Goal: Complete application form: Complete application form

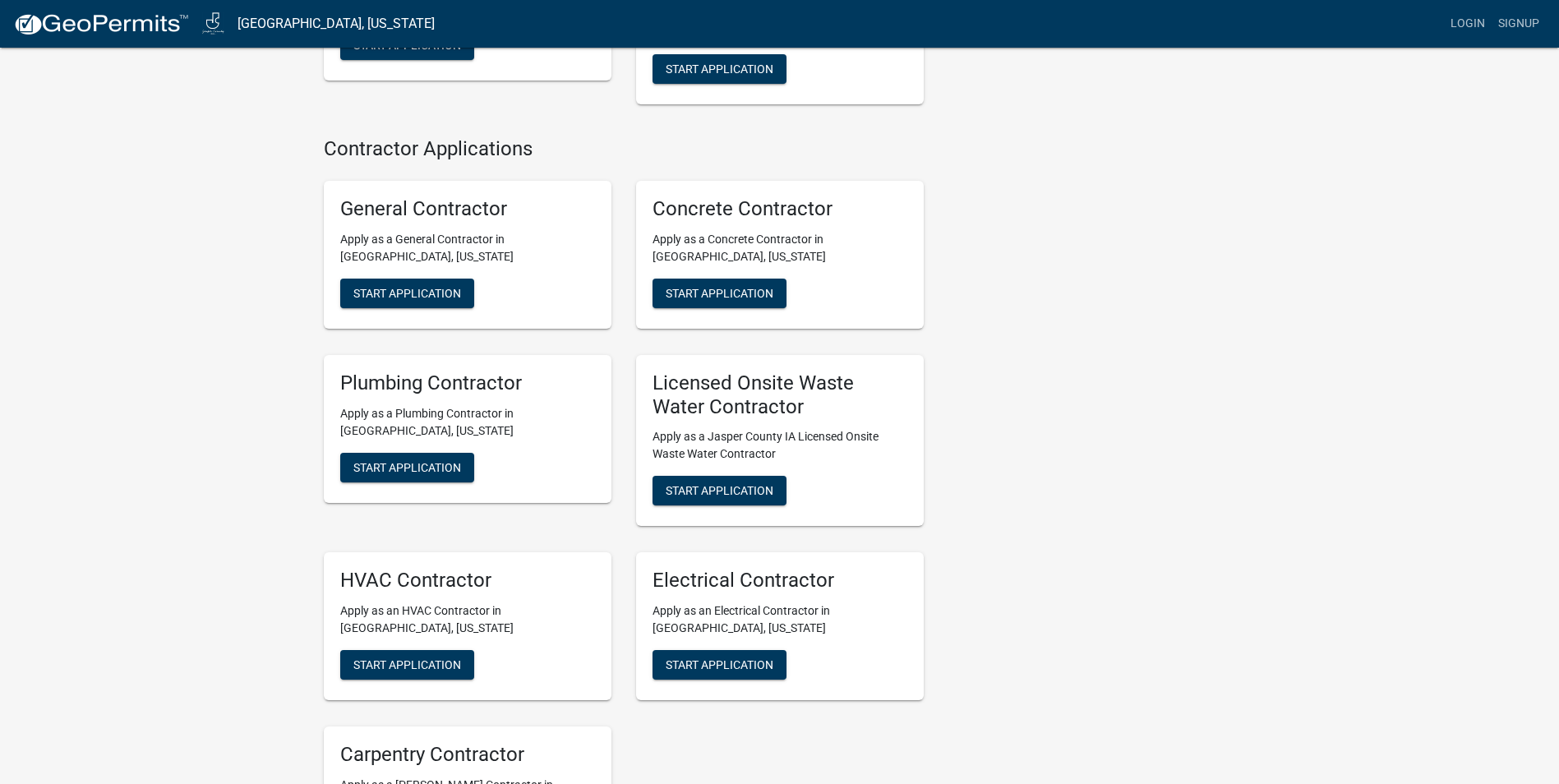
scroll to position [904, 0]
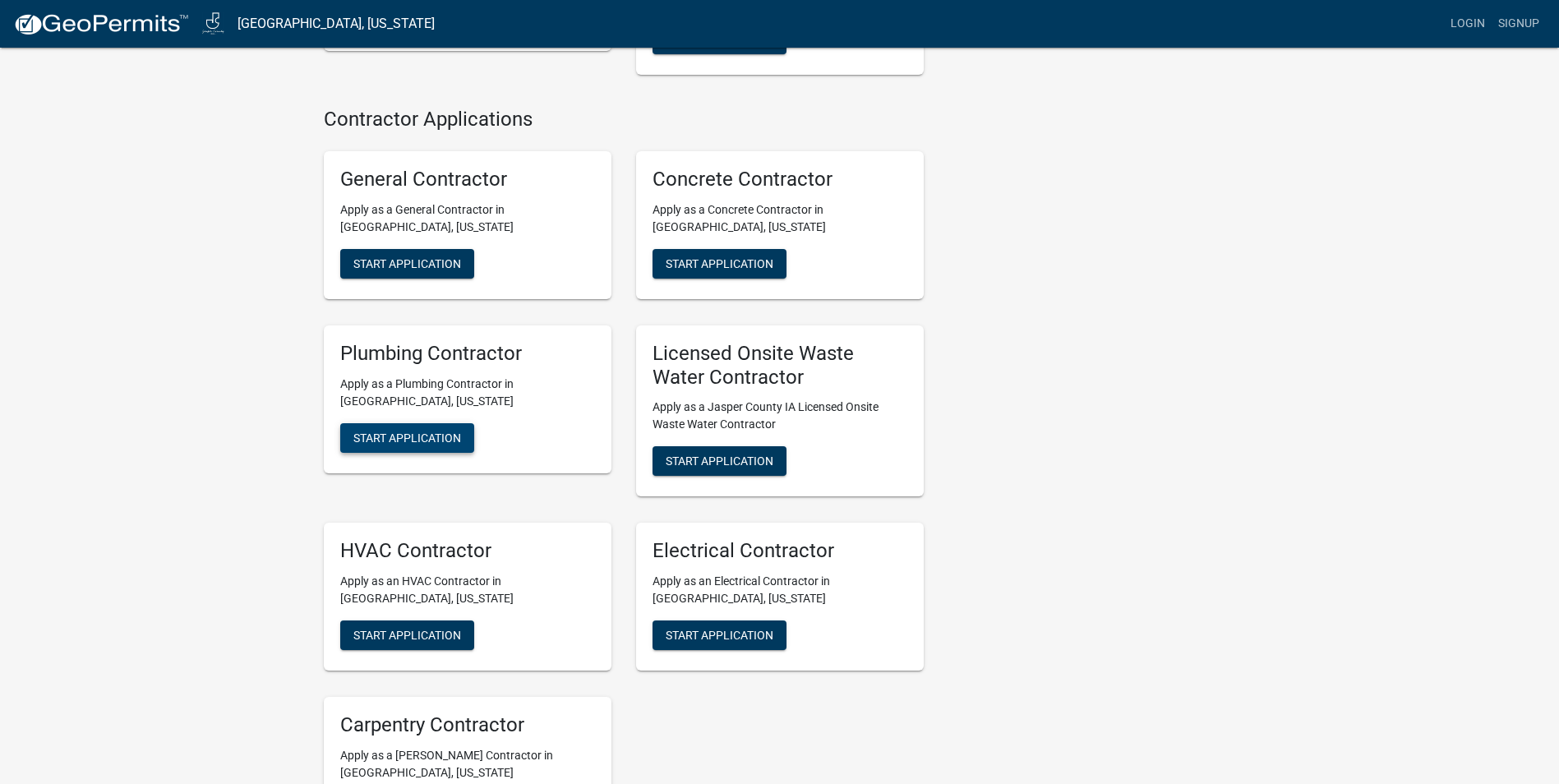
click at [417, 430] on span "Start Application" at bounding box center [407, 436] width 108 height 13
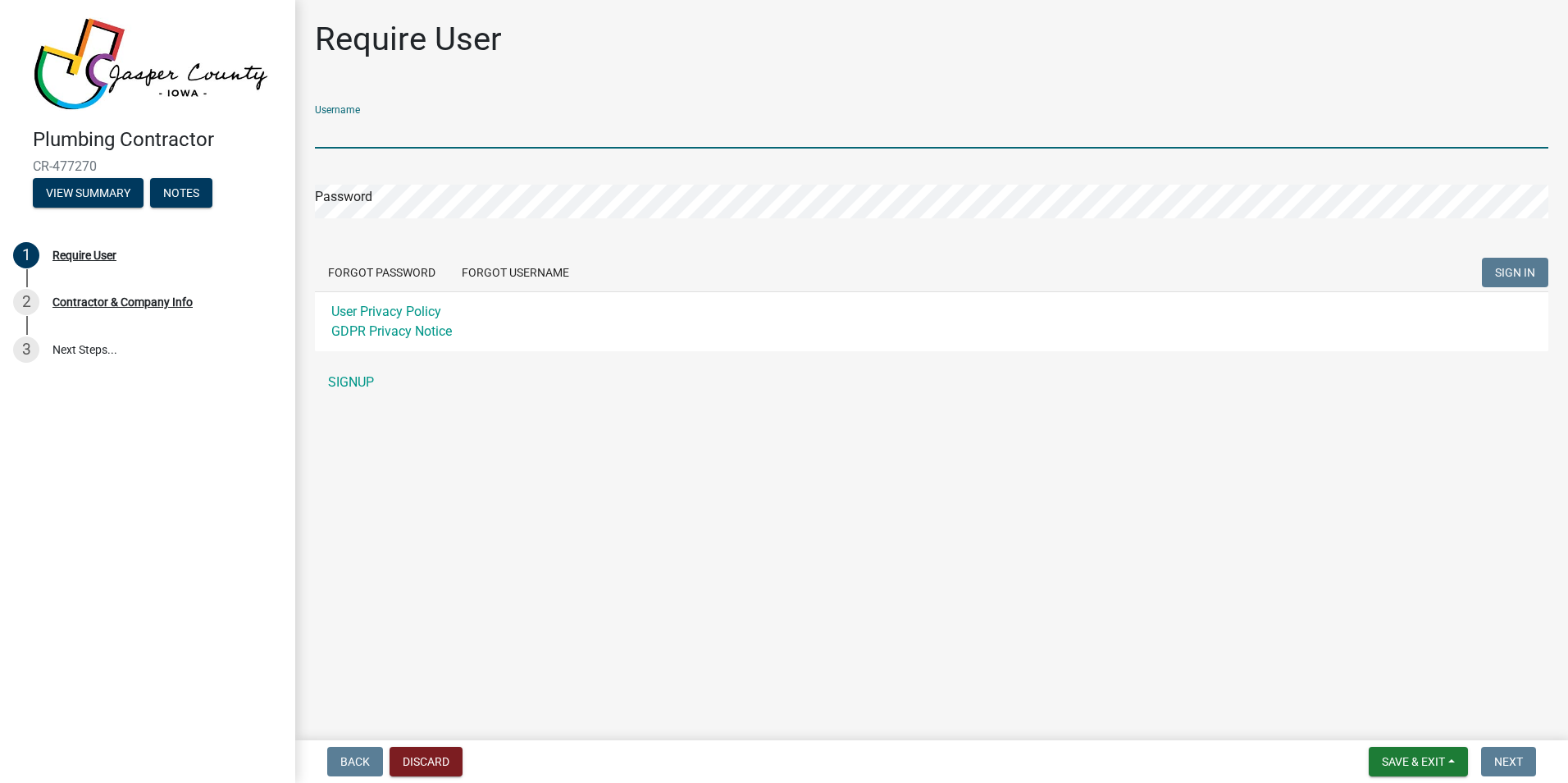
click at [470, 136] on input "Username" at bounding box center [932, 131] width 1234 height 34
type input "m"
type input "[EMAIL_ADDRESS][DOMAIN_NAME]"
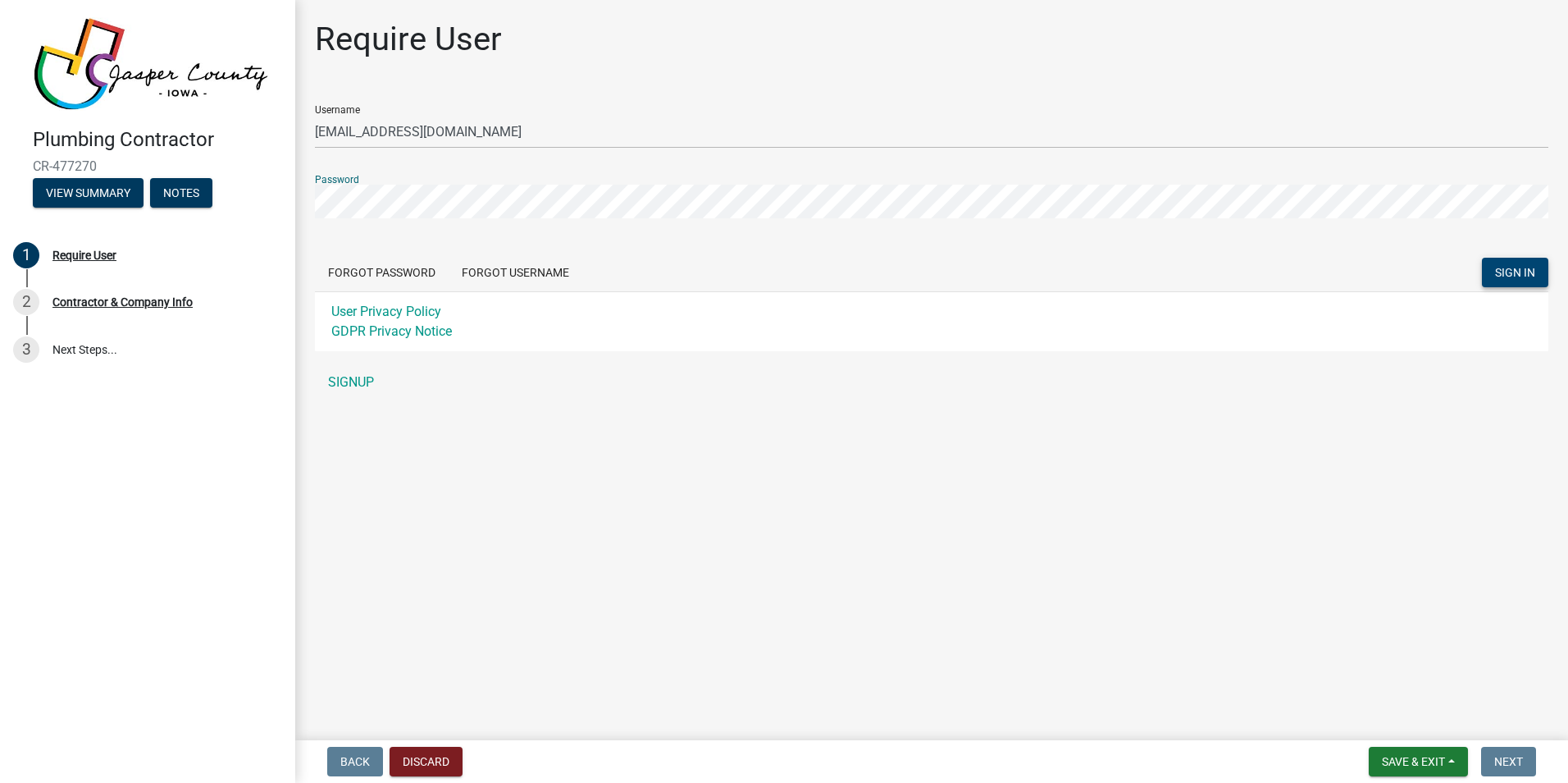
click at [1515, 267] on span "SIGN IN" at bounding box center [1515, 272] width 40 height 13
click at [357, 381] on link "SIGNUP" at bounding box center [932, 382] width 1234 height 33
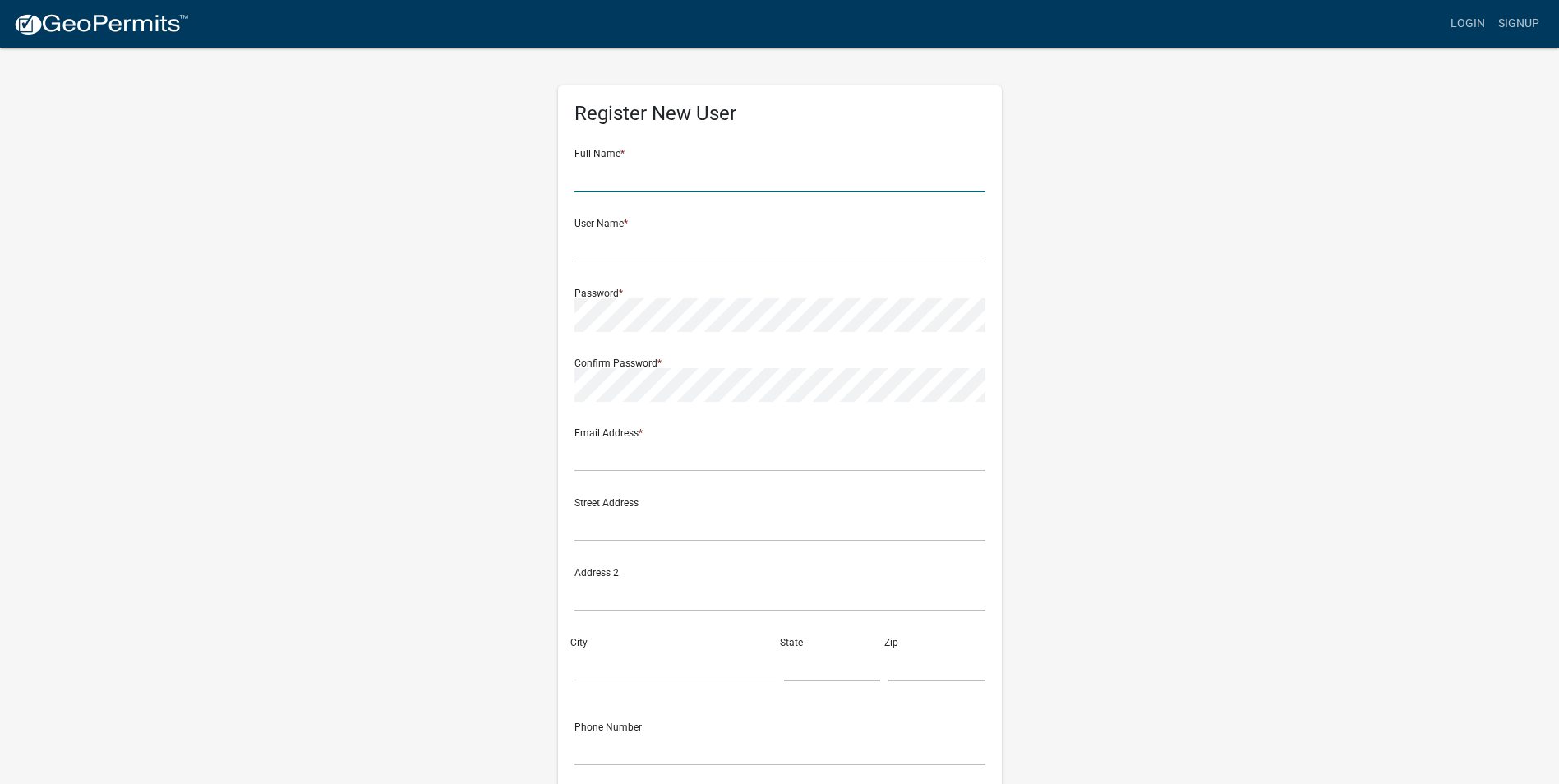
click at [667, 172] on input "text" at bounding box center [780, 175] width 411 height 34
click at [1050, 338] on div "Register New User Full Name * User Name * Password * Confirm Password * Email A…" at bounding box center [780, 485] width 936 height 879
click at [650, 177] on input "text" at bounding box center [780, 175] width 411 height 34
type input "[PERSON_NAME]"
type input "[EMAIL_ADDRESS][DOMAIN_NAME]"
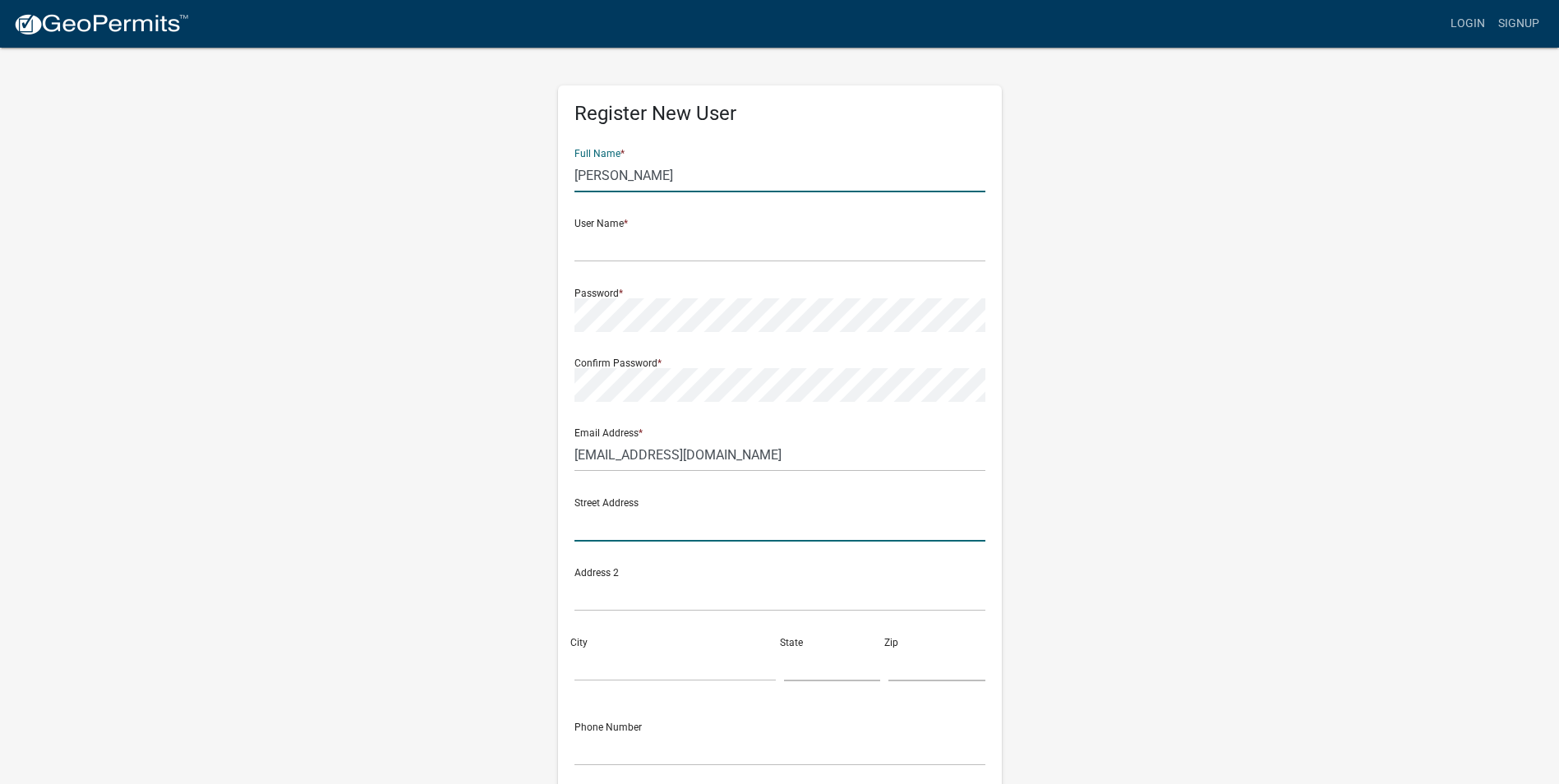
type input "1714 N 4TH AVE E"
type input "Suite c"
type input "[PERSON_NAME]"
type input "IA"
type input "50208"
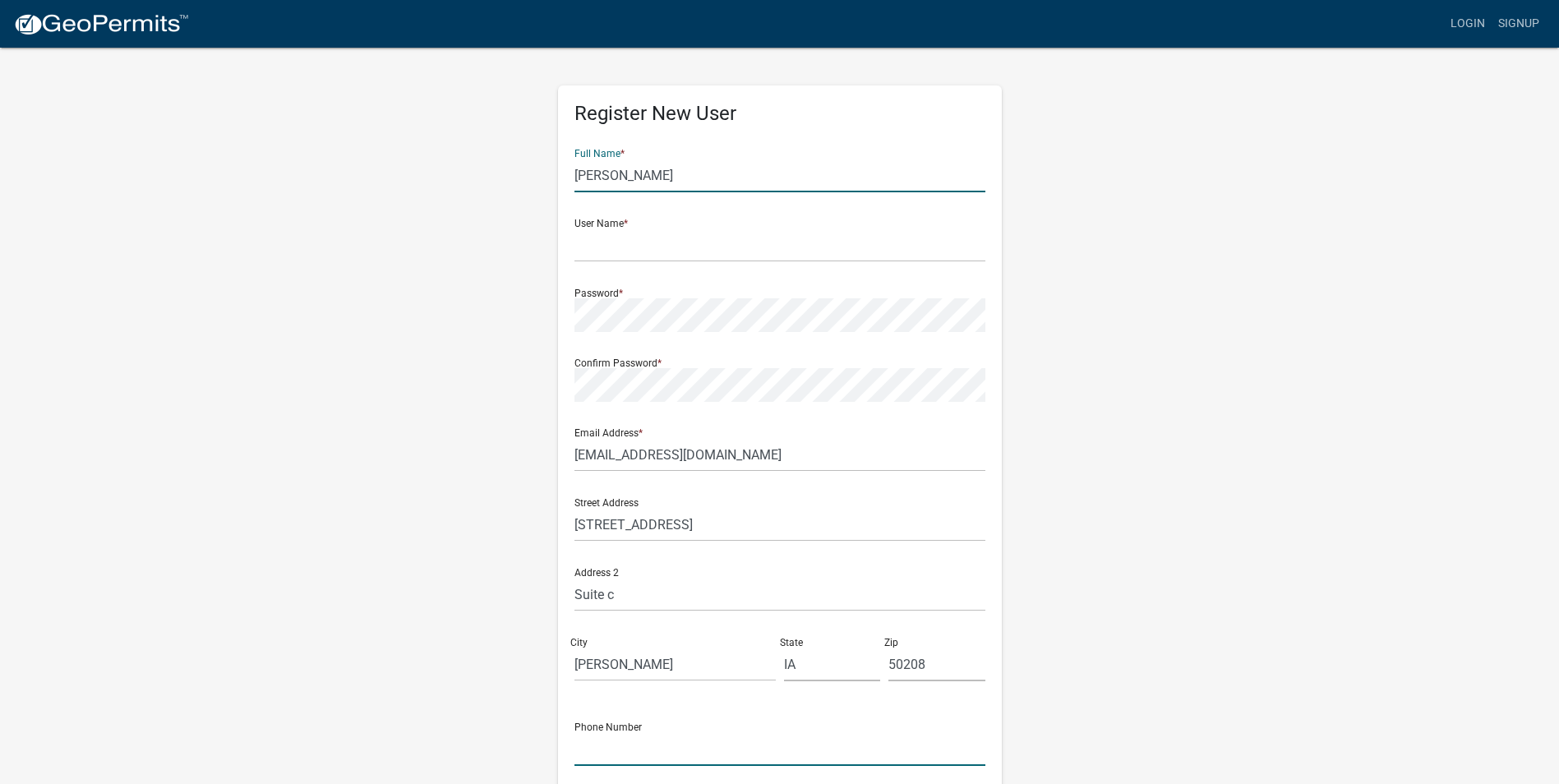
type input "6412753092"
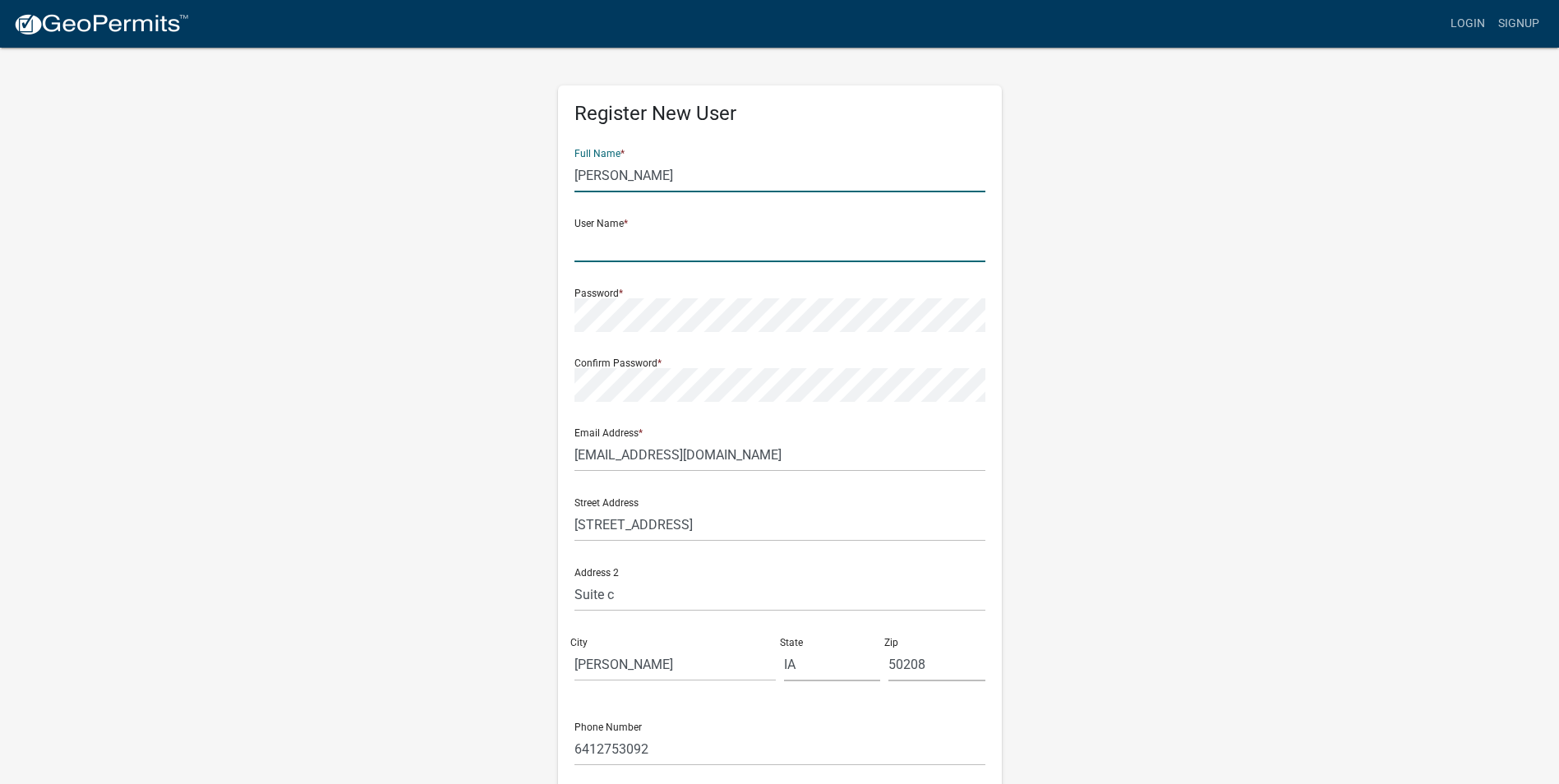
click at [648, 252] on input "text" at bounding box center [780, 245] width 411 height 34
type input "[EMAIL_ADDRESS][DOMAIN_NAME]"
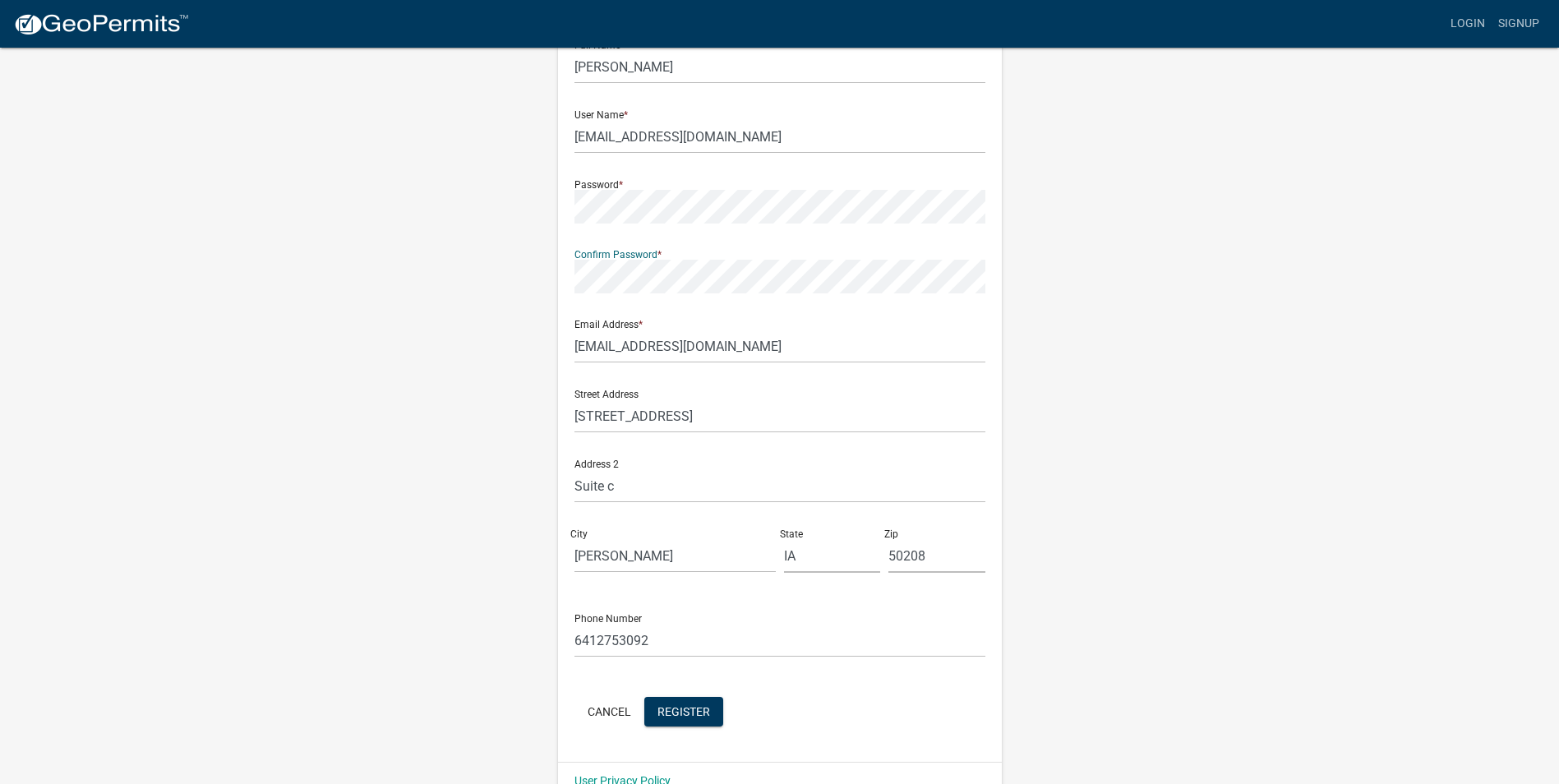
scroll to position [142, 0]
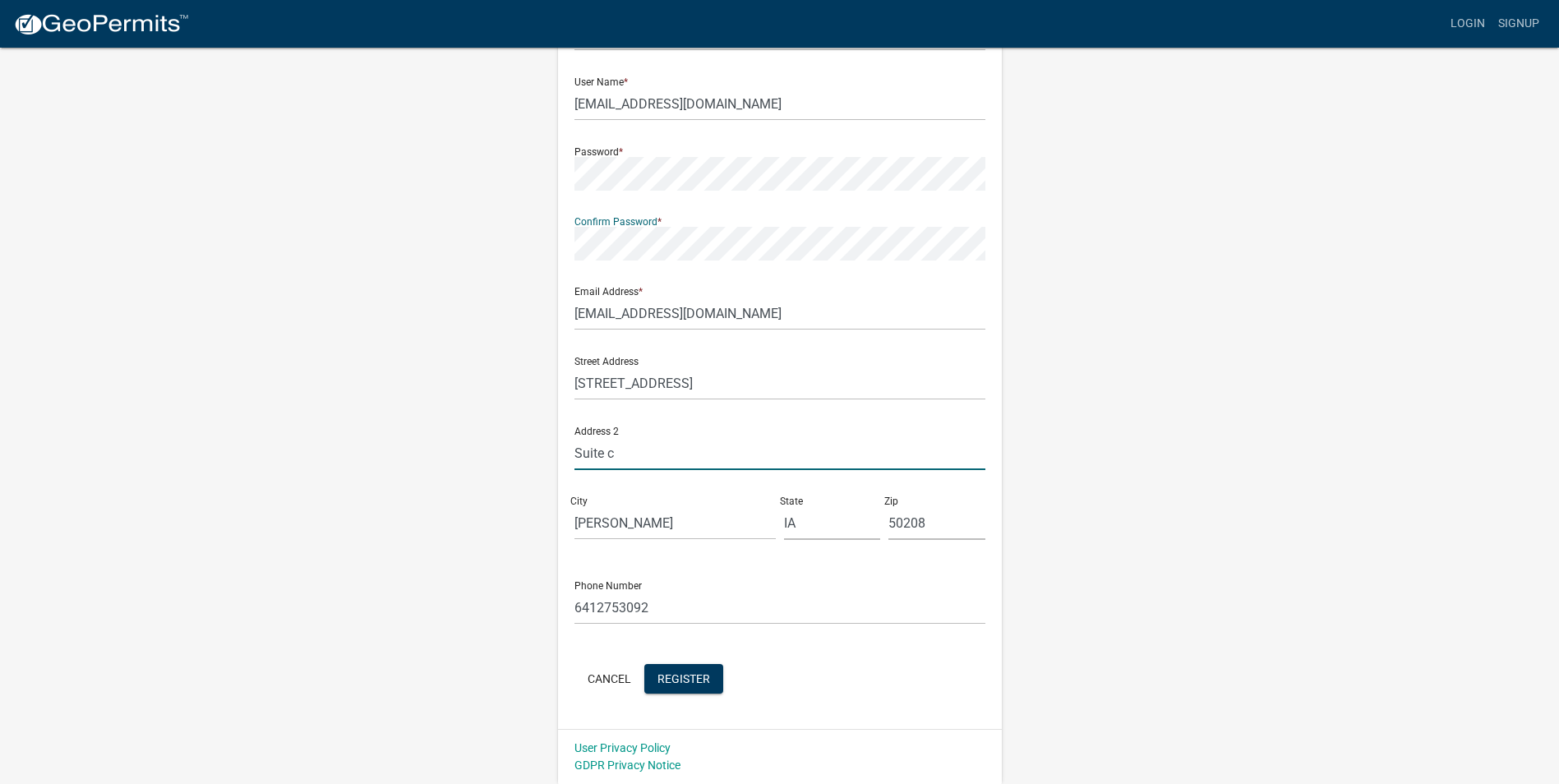
click at [649, 458] on input "Suite c" at bounding box center [780, 453] width 411 height 34
type input "S"
drag, startPoint x: 726, startPoint y: 383, endPoint x: 739, endPoint y: 384, distance: 13.0
click at [726, 383] on input "1714 N 4TH AVE E" at bounding box center [780, 383] width 411 height 34
type input "[STREET_ADDRESS]"
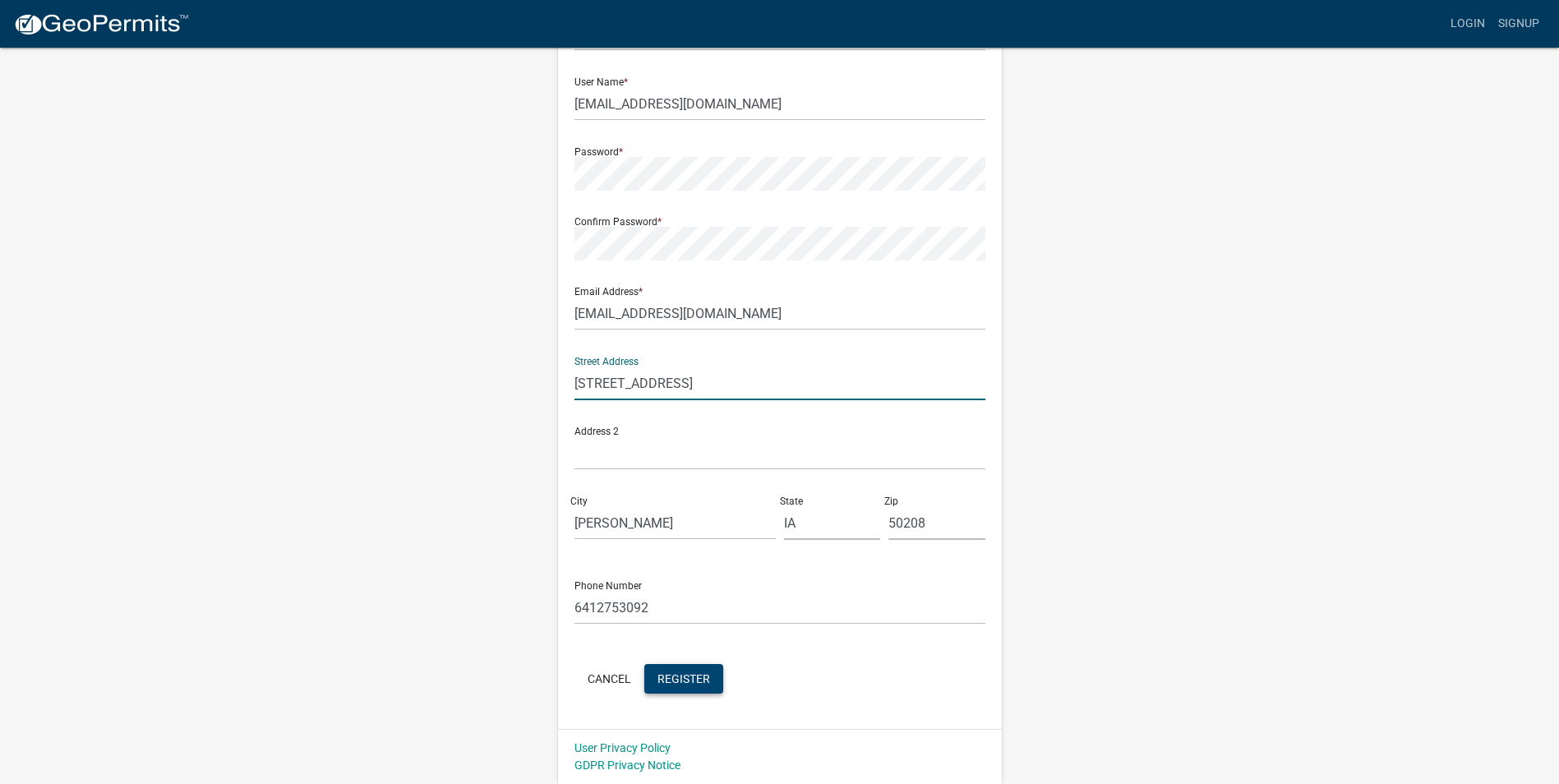
click at [688, 682] on span "Register" at bounding box center [683, 678] width 53 height 13
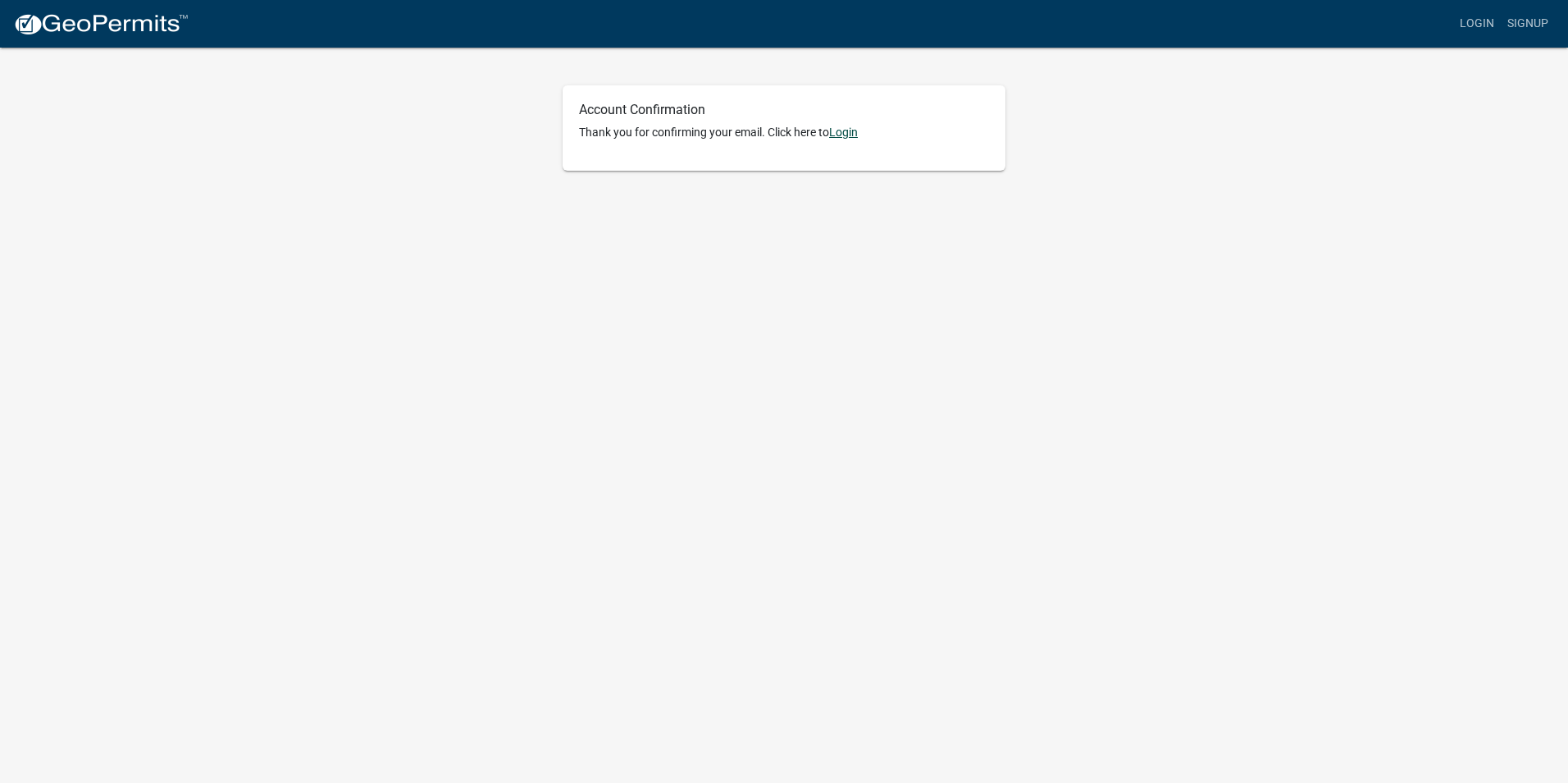
click at [849, 133] on link "Login" at bounding box center [843, 132] width 29 height 13
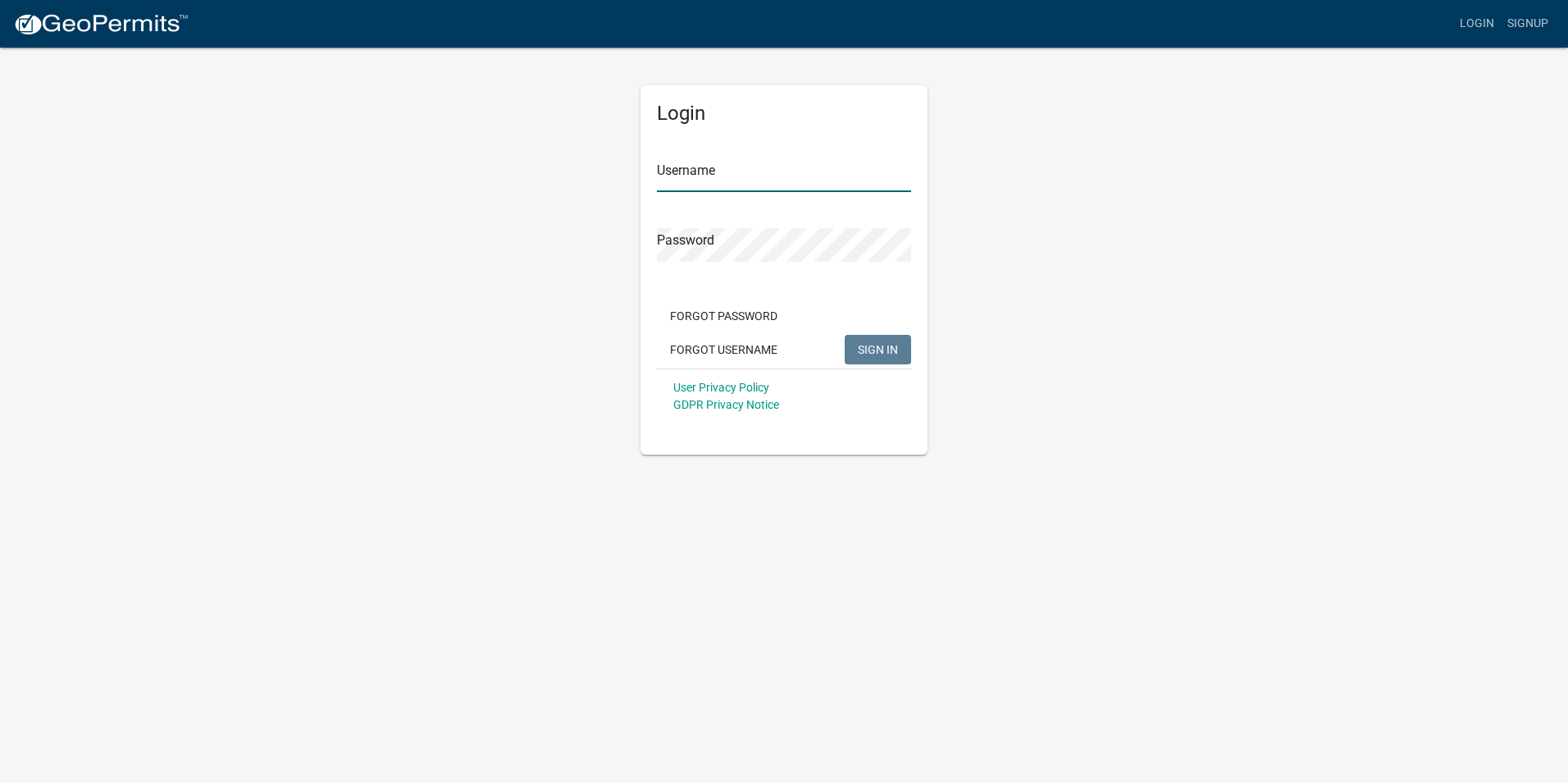
type input "[EMAIL_ADDRESS][DOMAIN_NAME]"
click at [880, 348] on span "SIGN IN" at bounding box center [878, 349] width 40 height 13
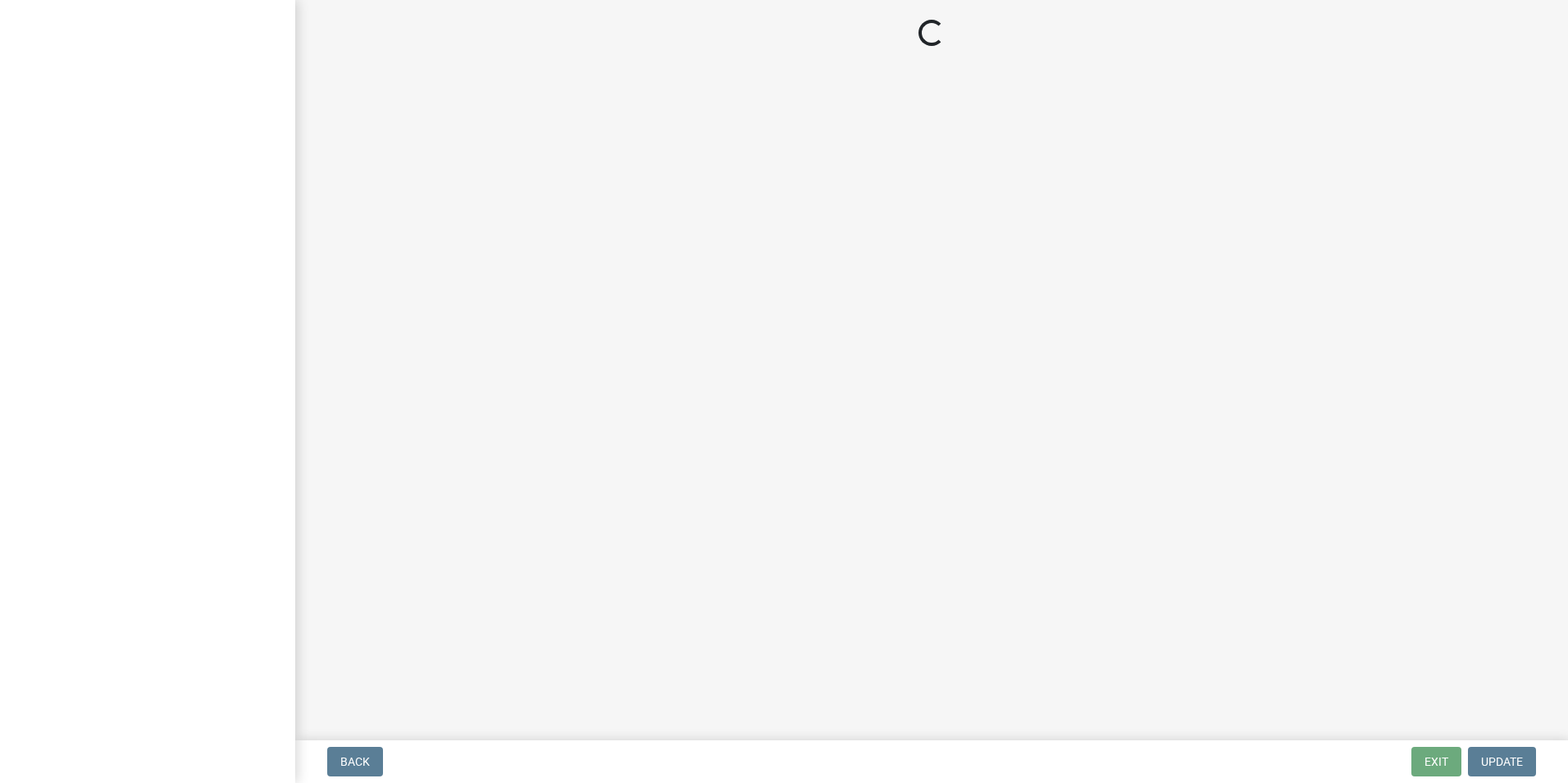
select select "IA"
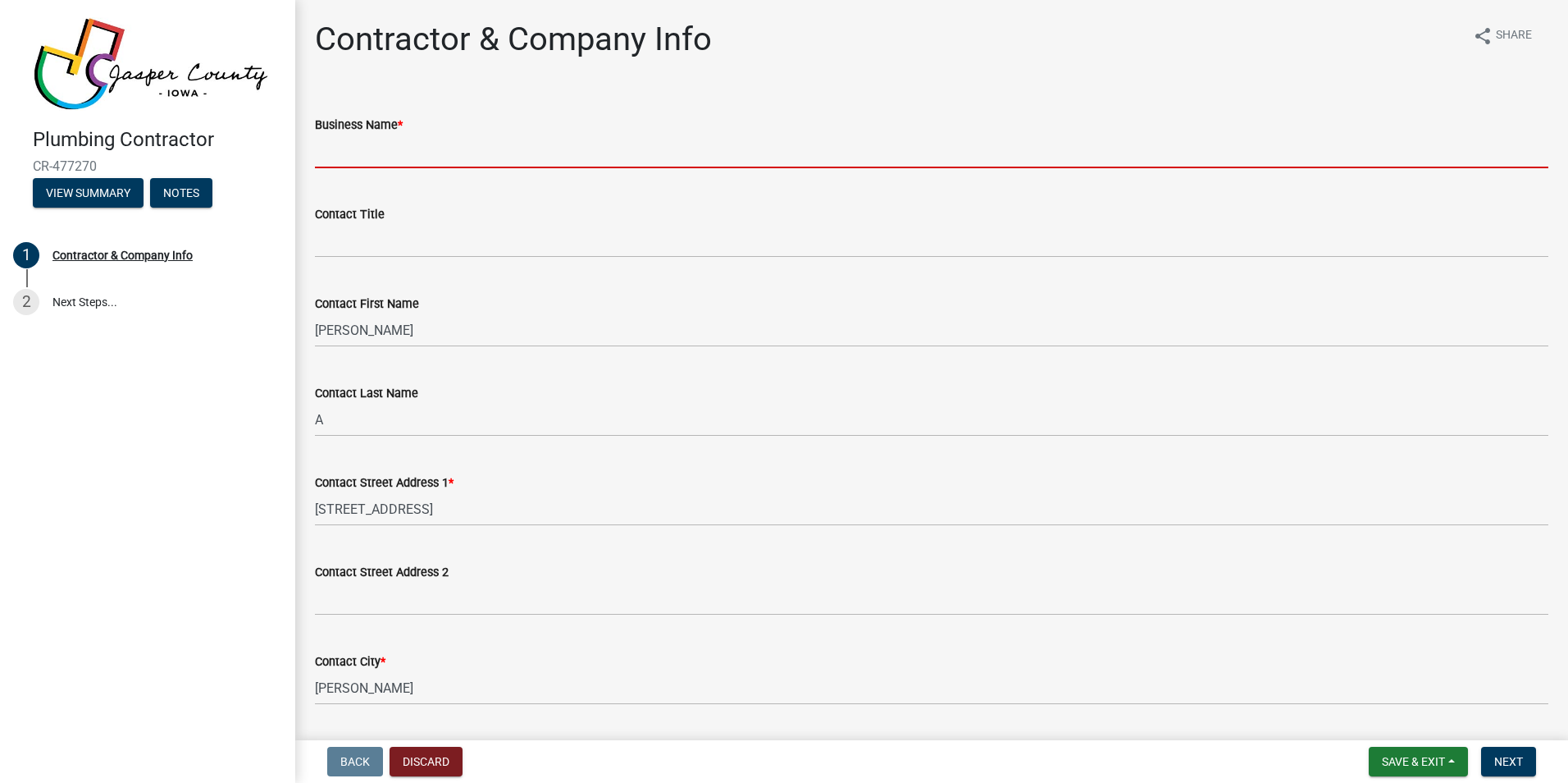
click at [561, 154] on input "Business Name *" at bounding box center [932, 151] width 1234 height 34
type input "PIPE PROS PLUMBING"
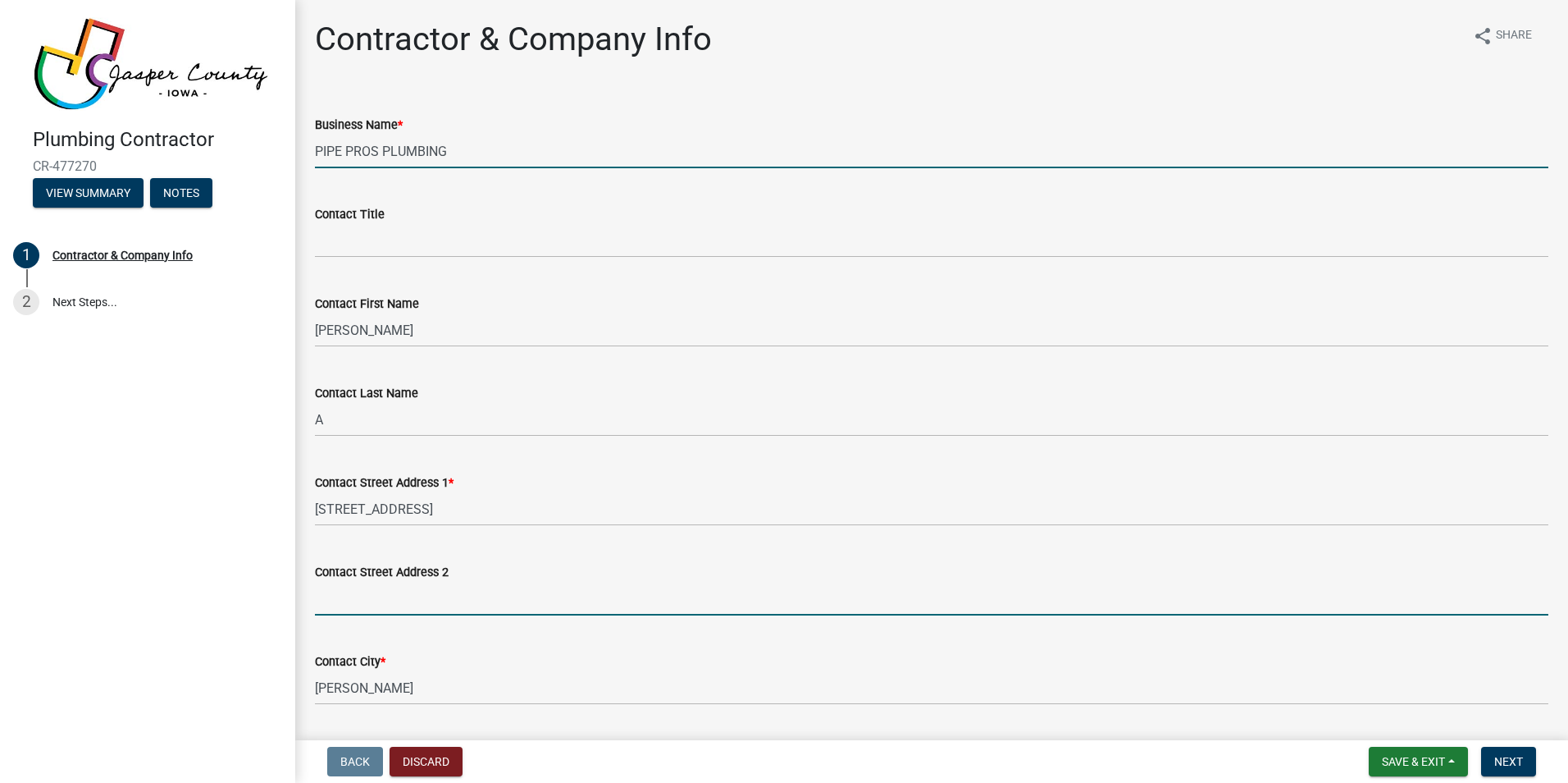
type input "[STREET_ADDRESS]"
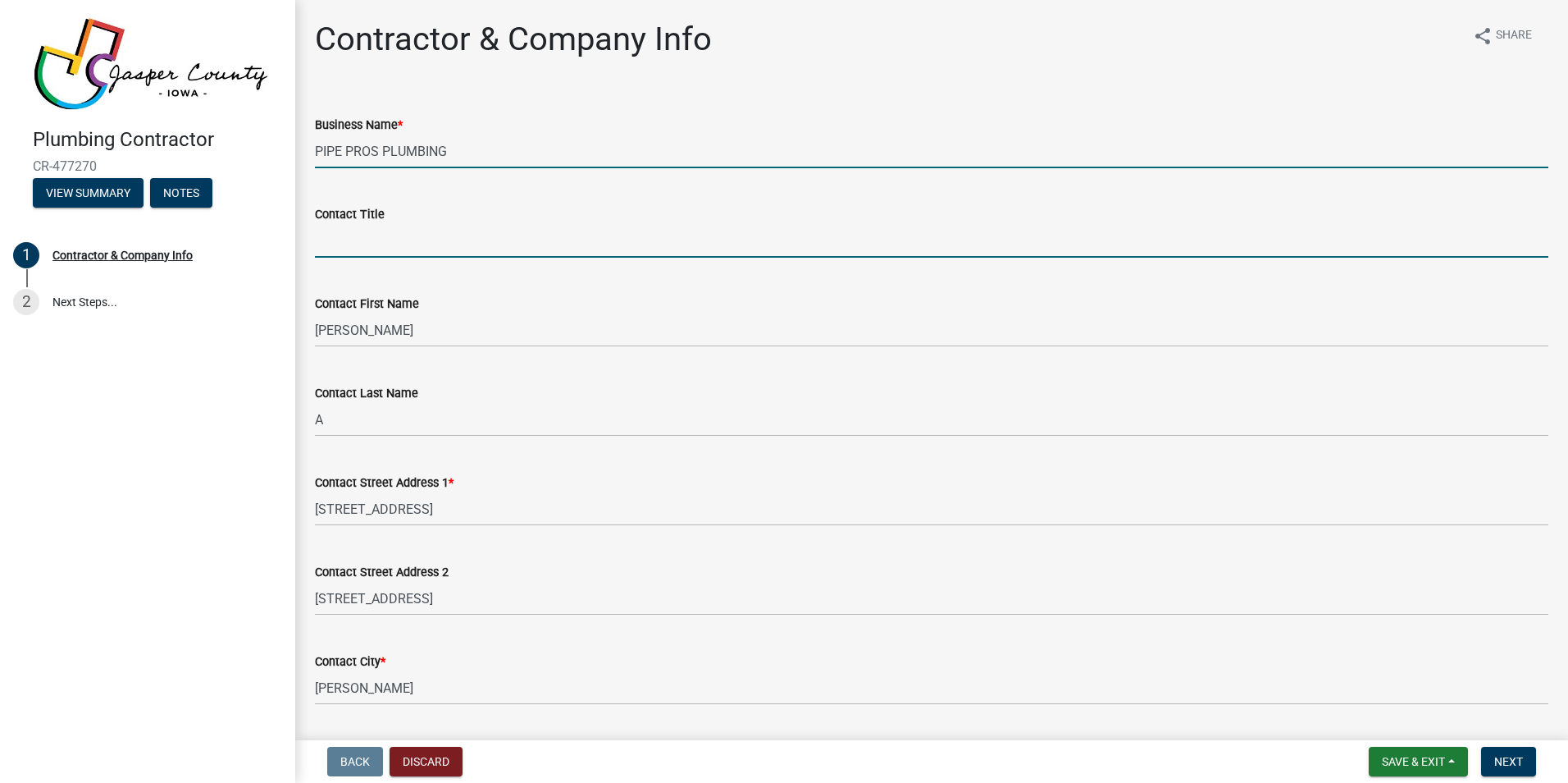
click at [491, 243] on input "Contact Title" at bounding box center [932, 240] width 1234 height 34
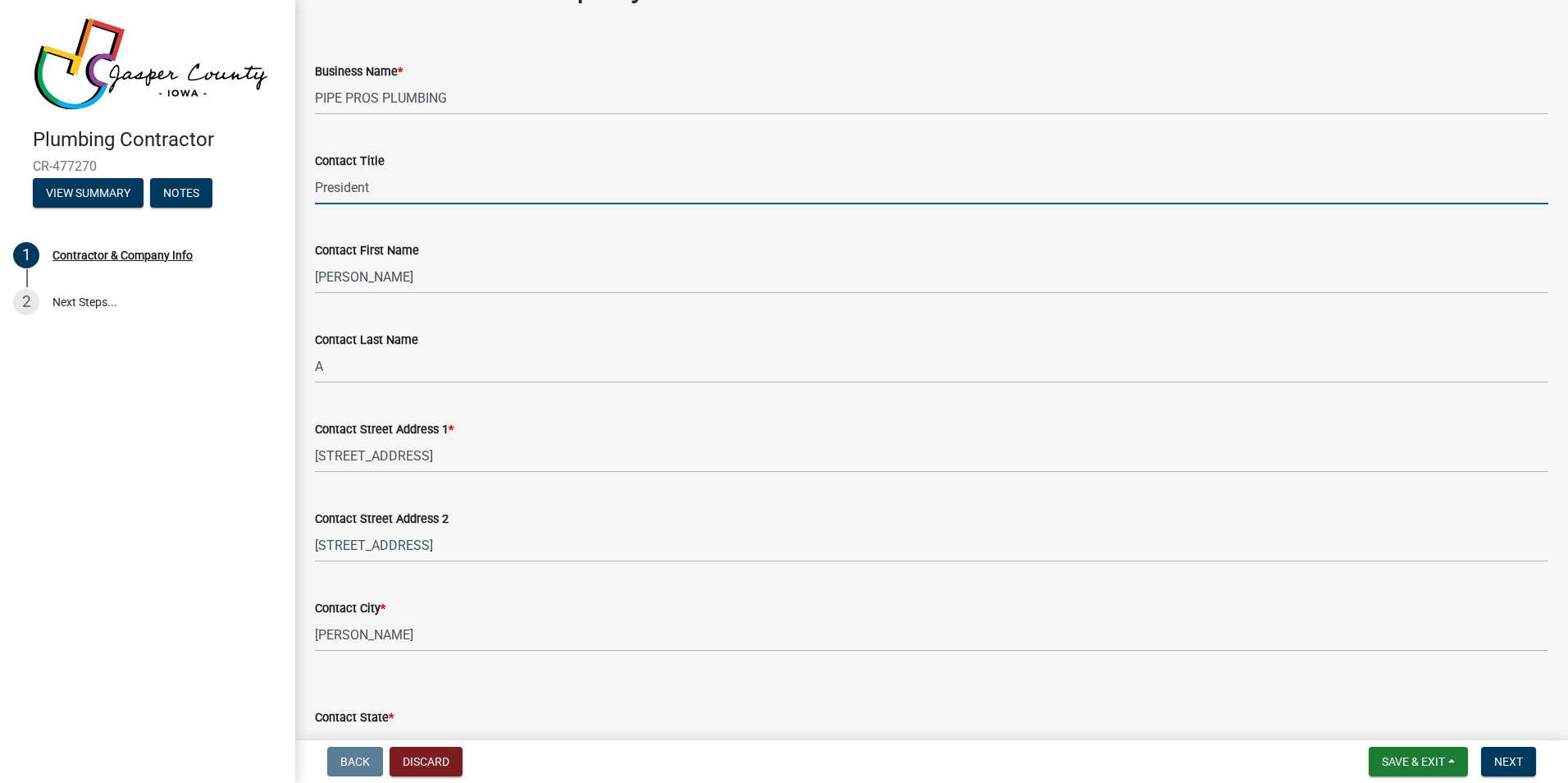
scroll to position [82, 0]
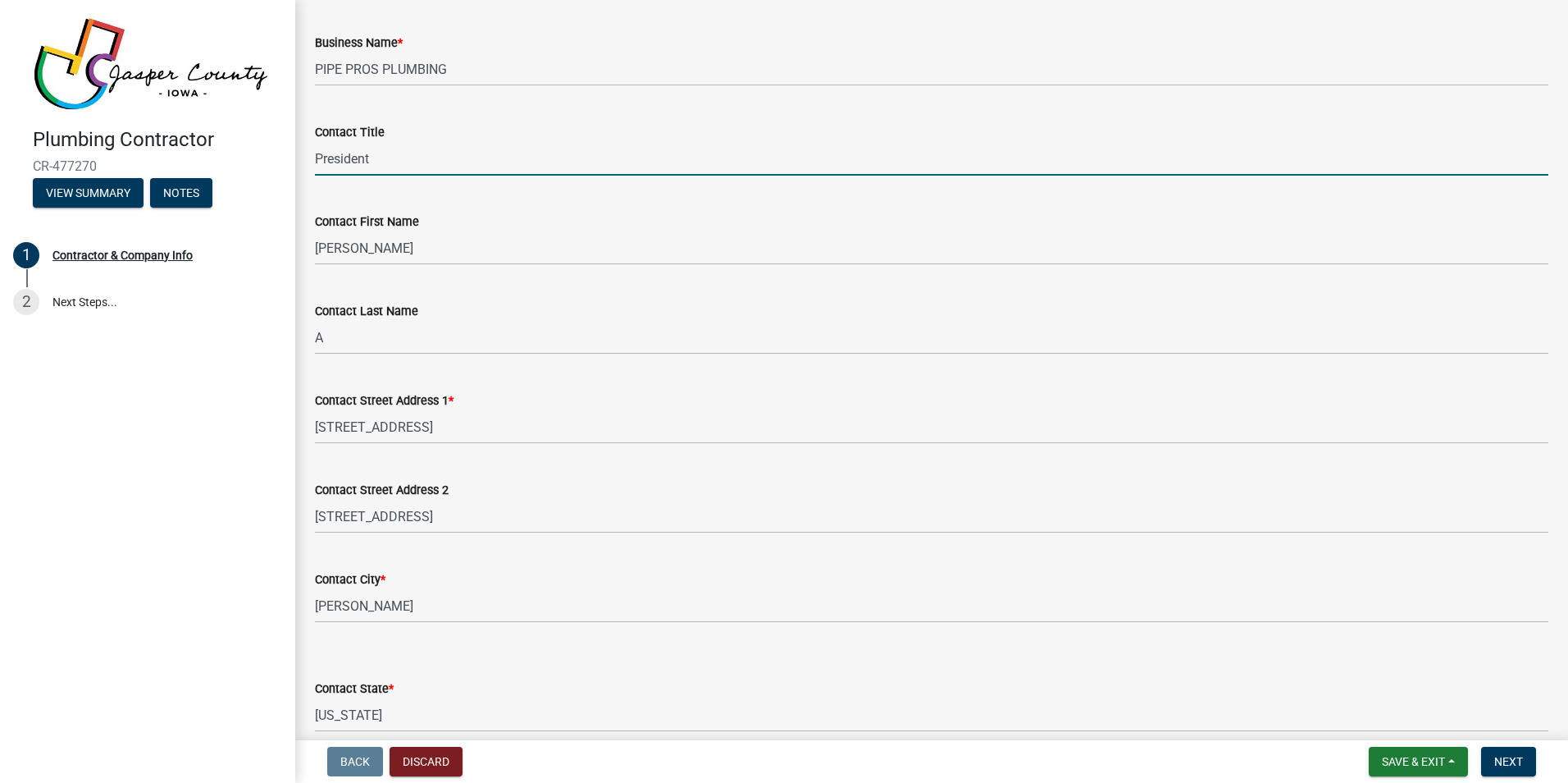
type input "President"
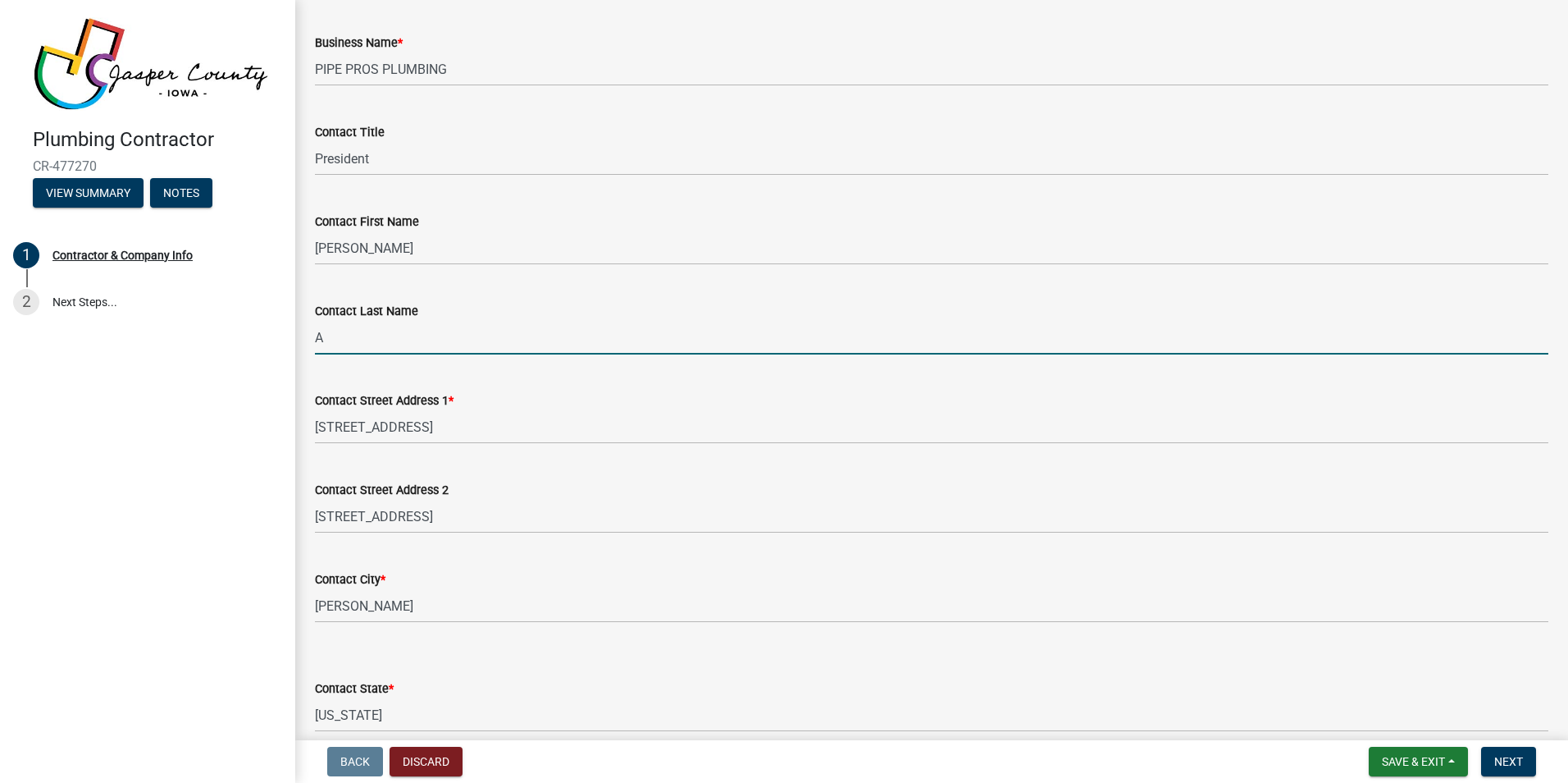
click at [378, 342] on input "A" at bounding box center [932, 337] width 1234 height 34
type input "[PERSON_NAME]"
type input "PIPE PROS PLUMBING"
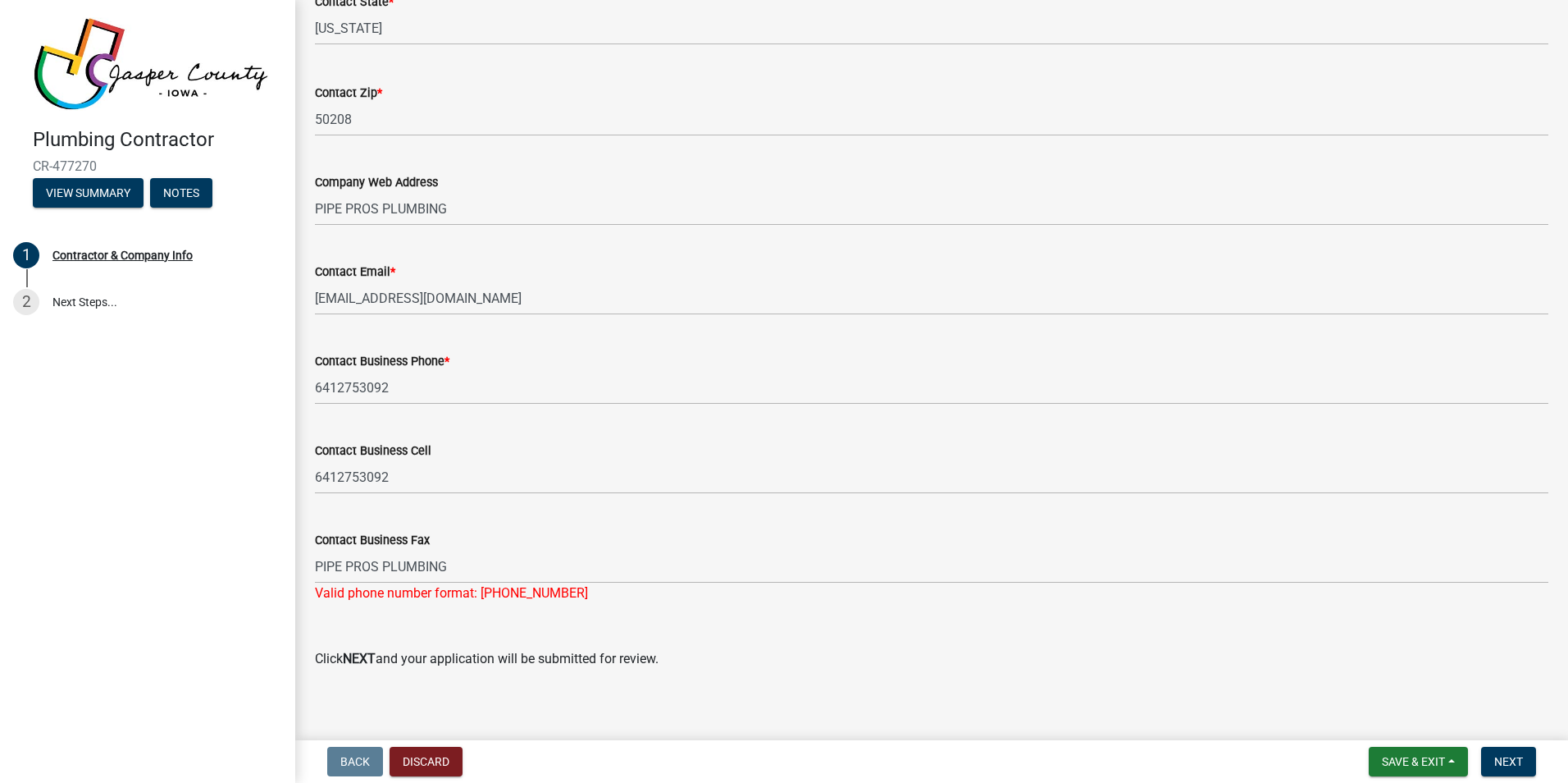
scroll to position [781, 0]
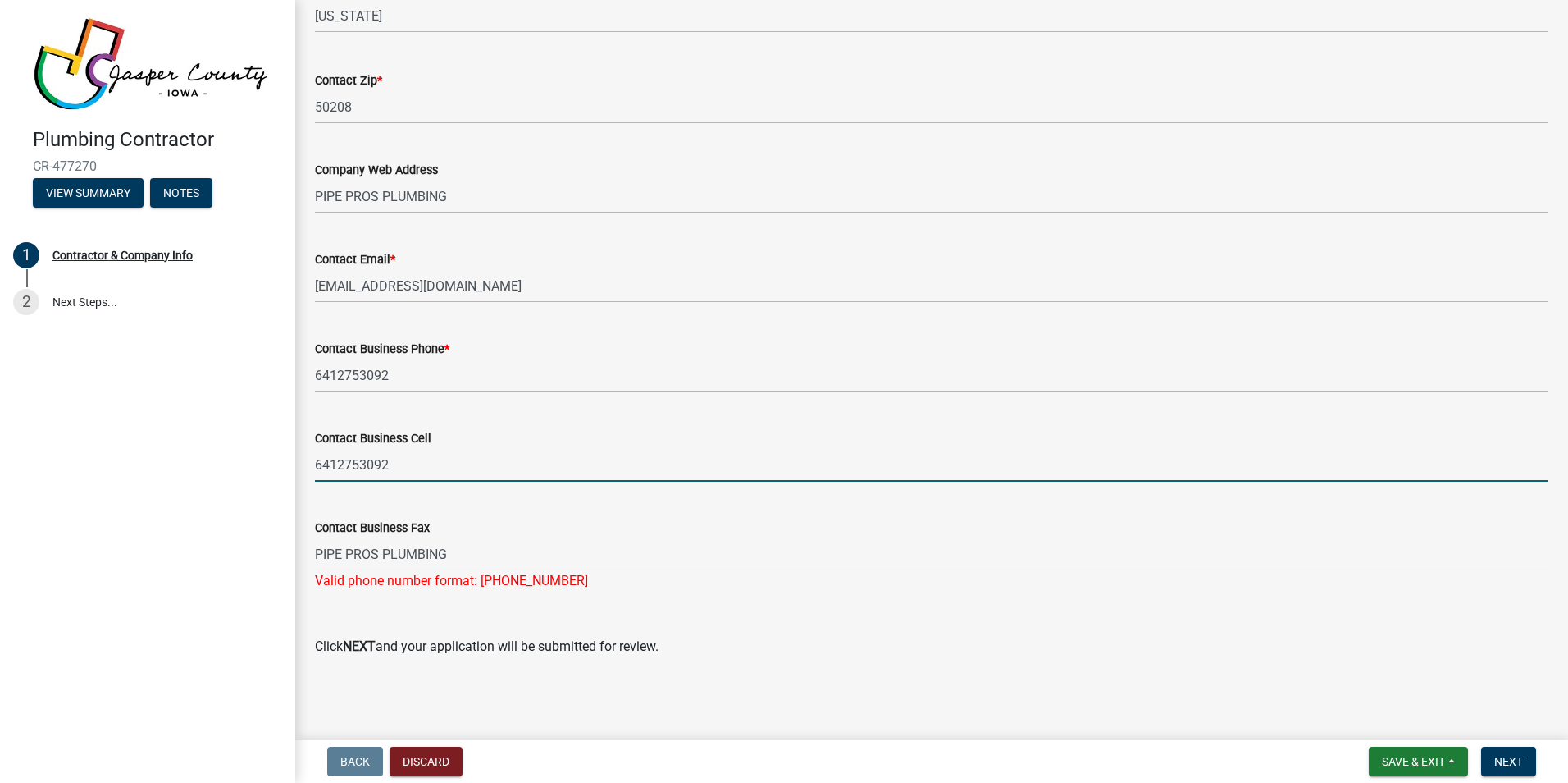
click at [409, 469] on input "6412753092" at bounding box center [932, 464] width 1234 height 34
type input "6414170254"
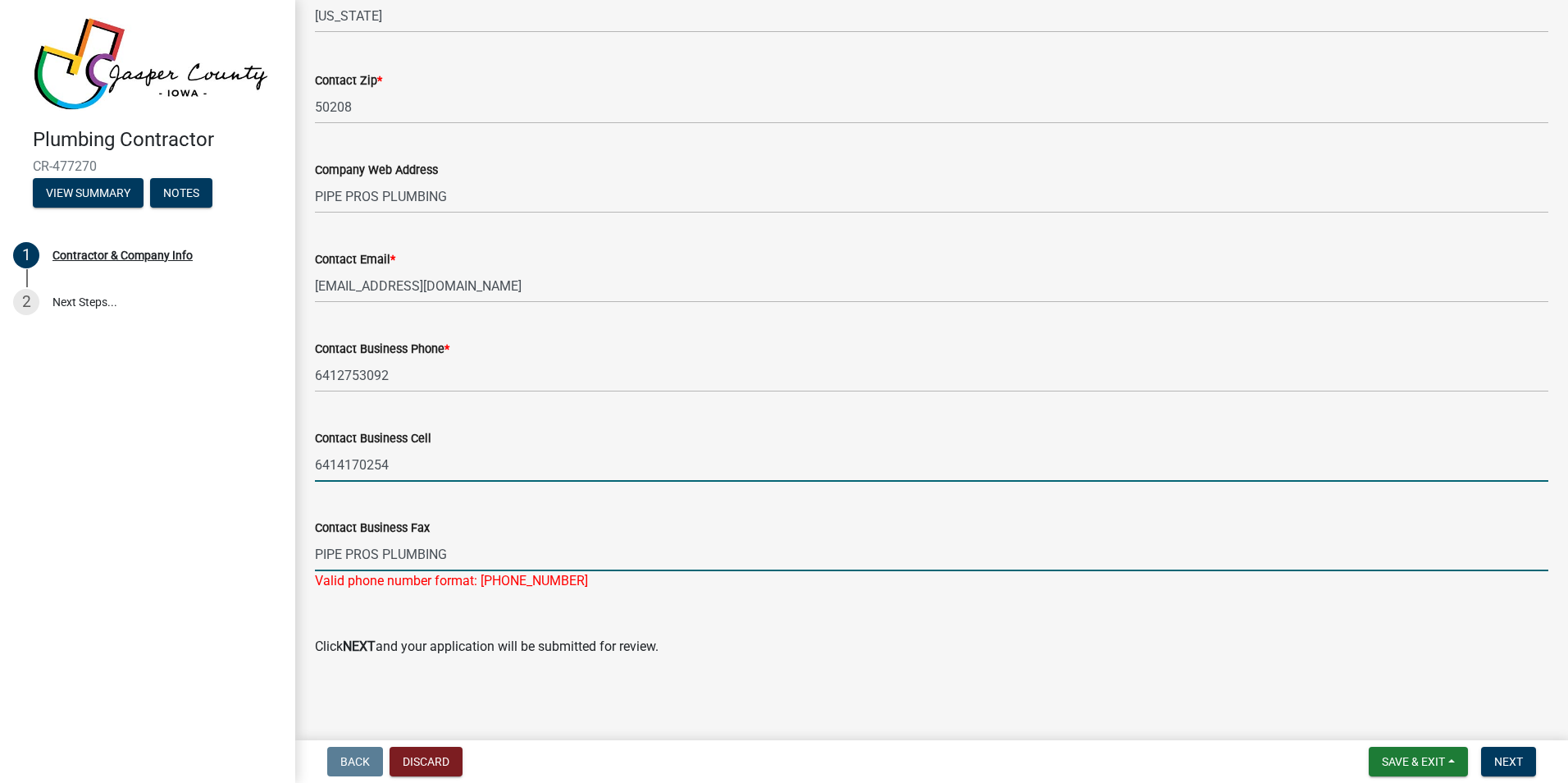
click at [491, 557] on input "PIPE PROS PLUMBING" at bounding box center [932, 554] width 1234 height 34
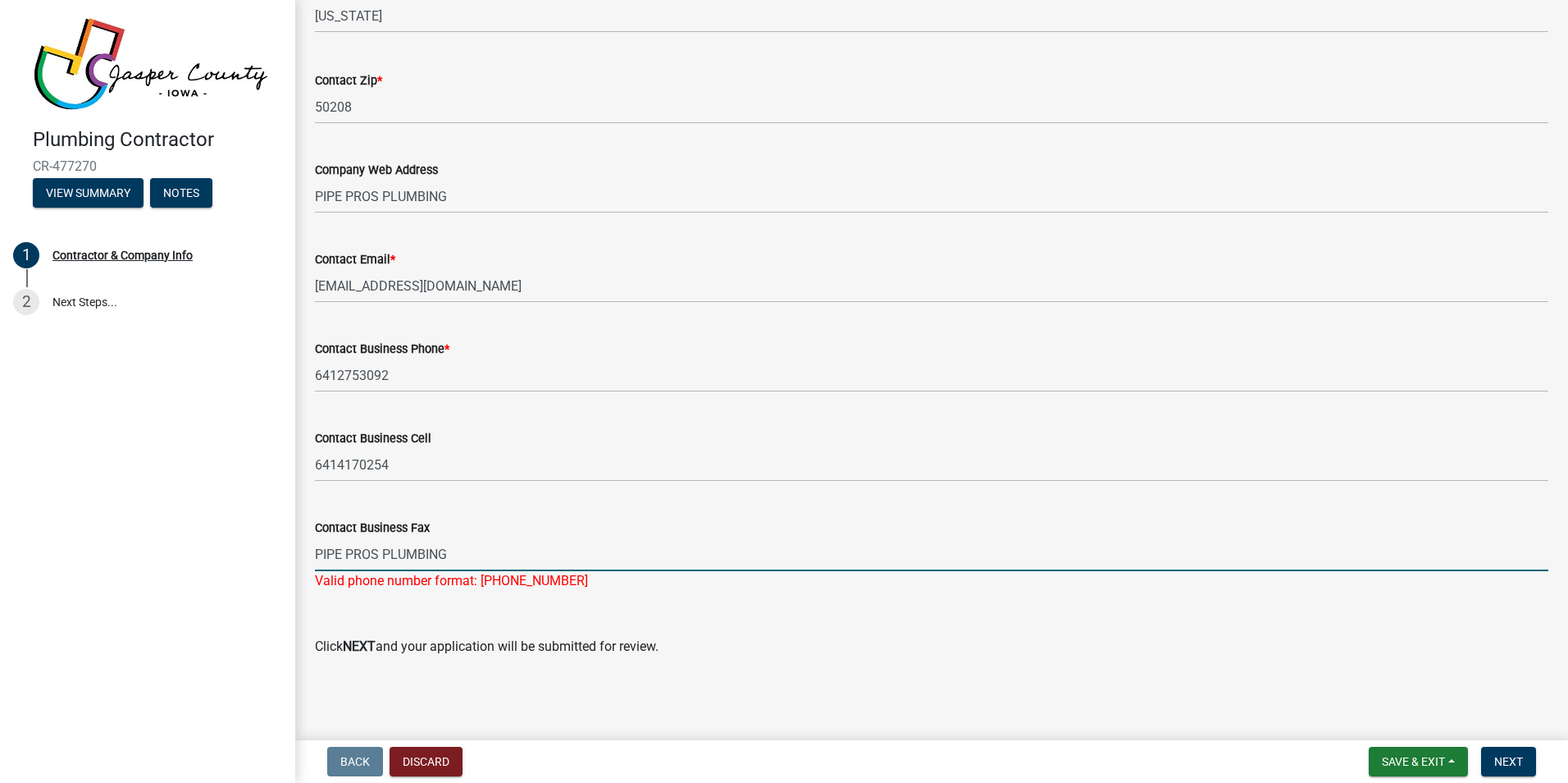
click at [532, 561] on input "PIPE PROS PLUMBING" at bounding box center [932, 554] width 1234 height 34
click at [560, 577] on div "Valid phone number format: 555-555-5555" at bounding box center [932, 581] width 1234 height 20
click at [477, 560] on input "PIPE PROS PLUMBING" at bounding box center [932, 554] width 1234 height 34
type input "P"
click at [1513, 763] on span "Next" at bounding box center [1509, 761] width 29 height 13
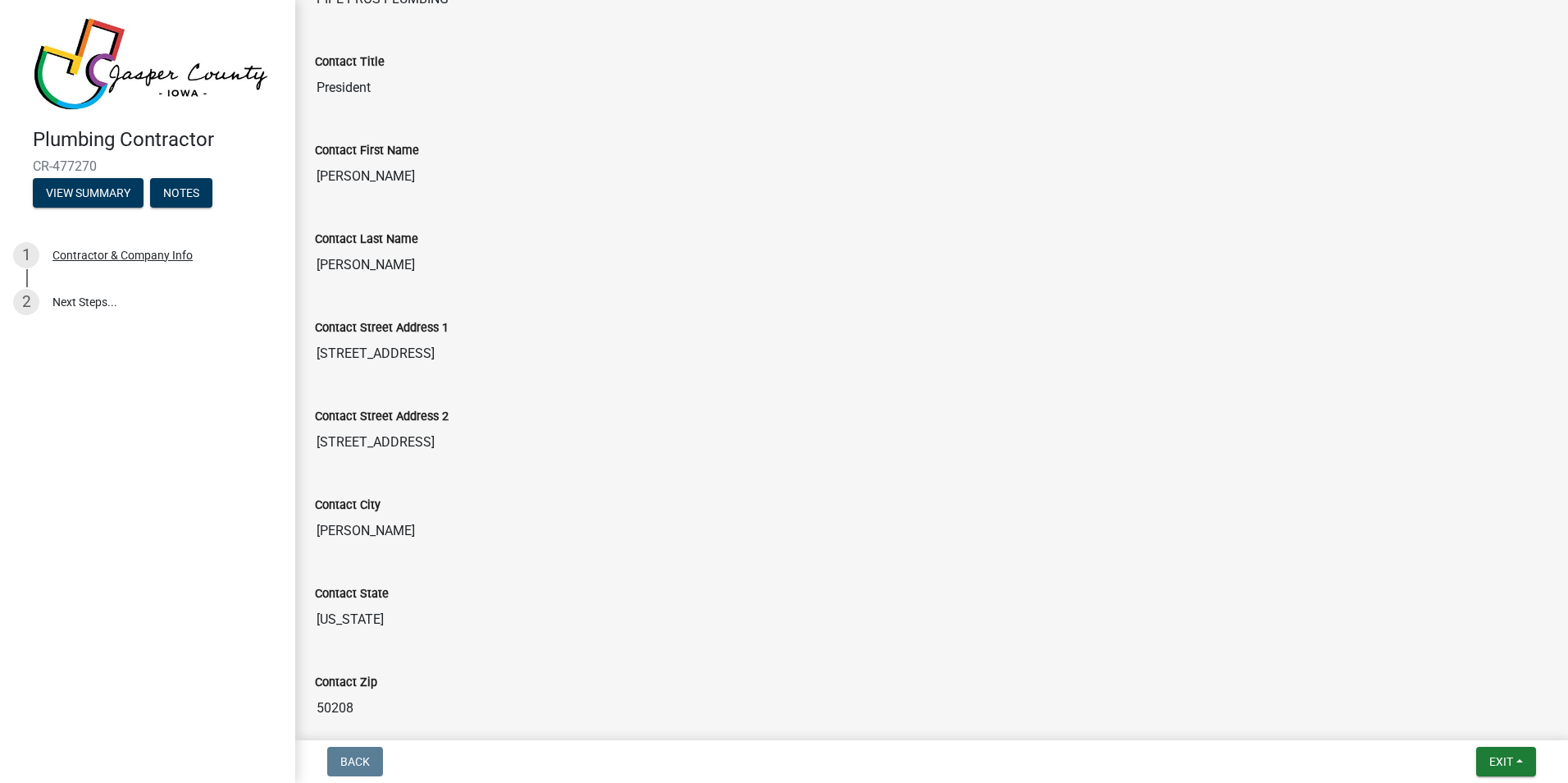
scroll to position [0, 0]
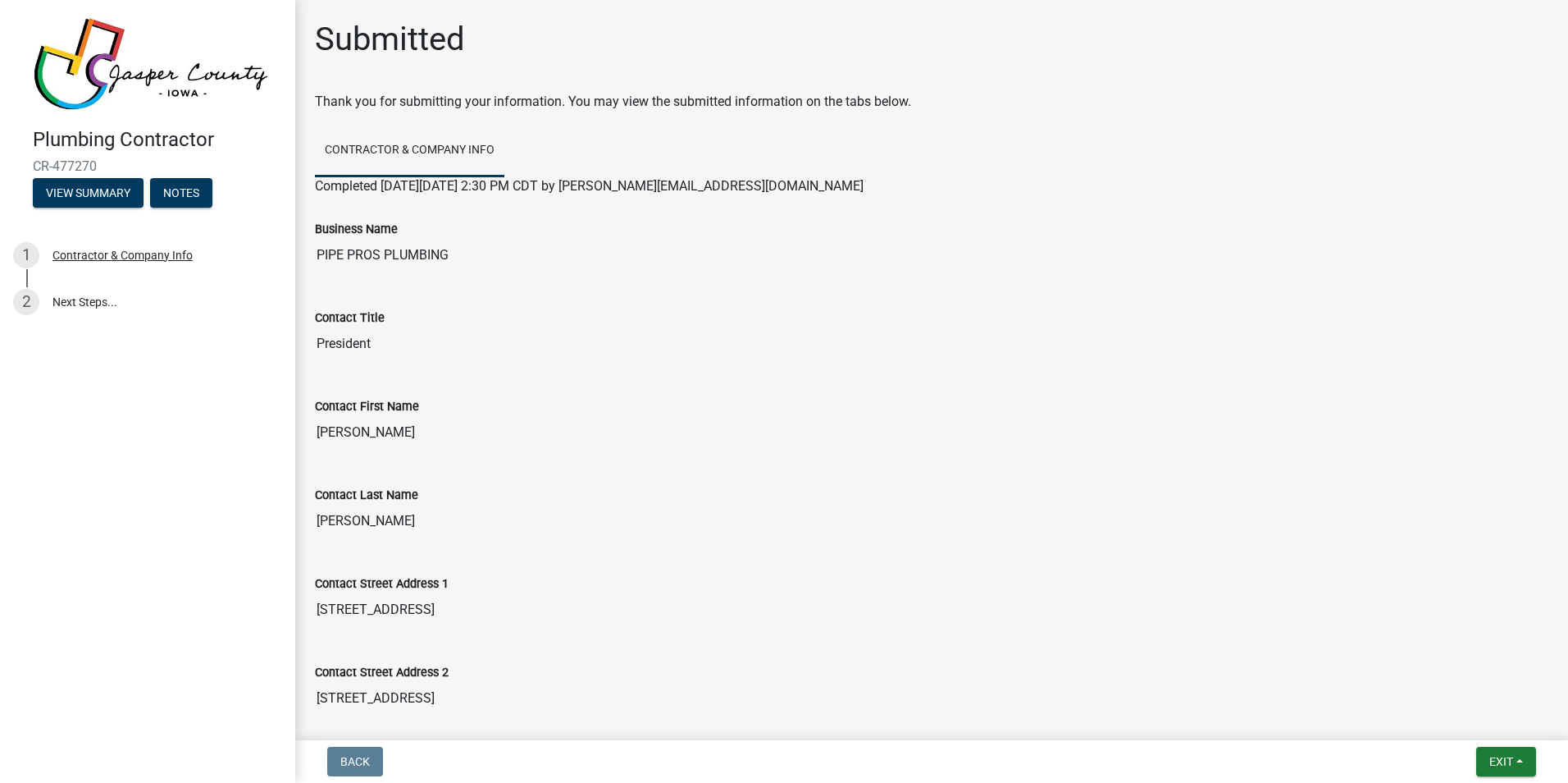
click at [395, 162] on link "Contractor & Company Info" at bounding box center [409, 151] width 189 height 53
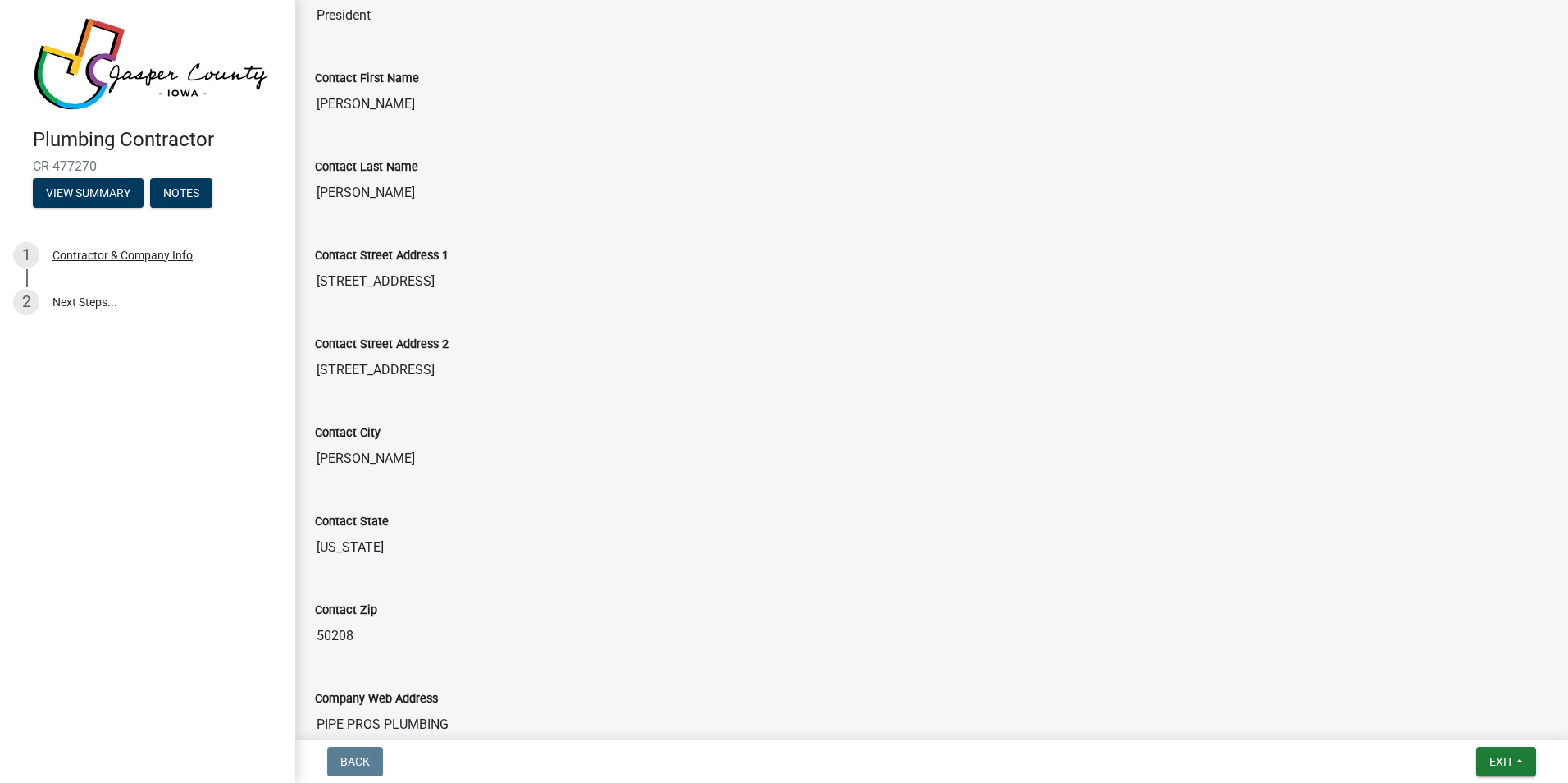
scroll to position [411, 0]
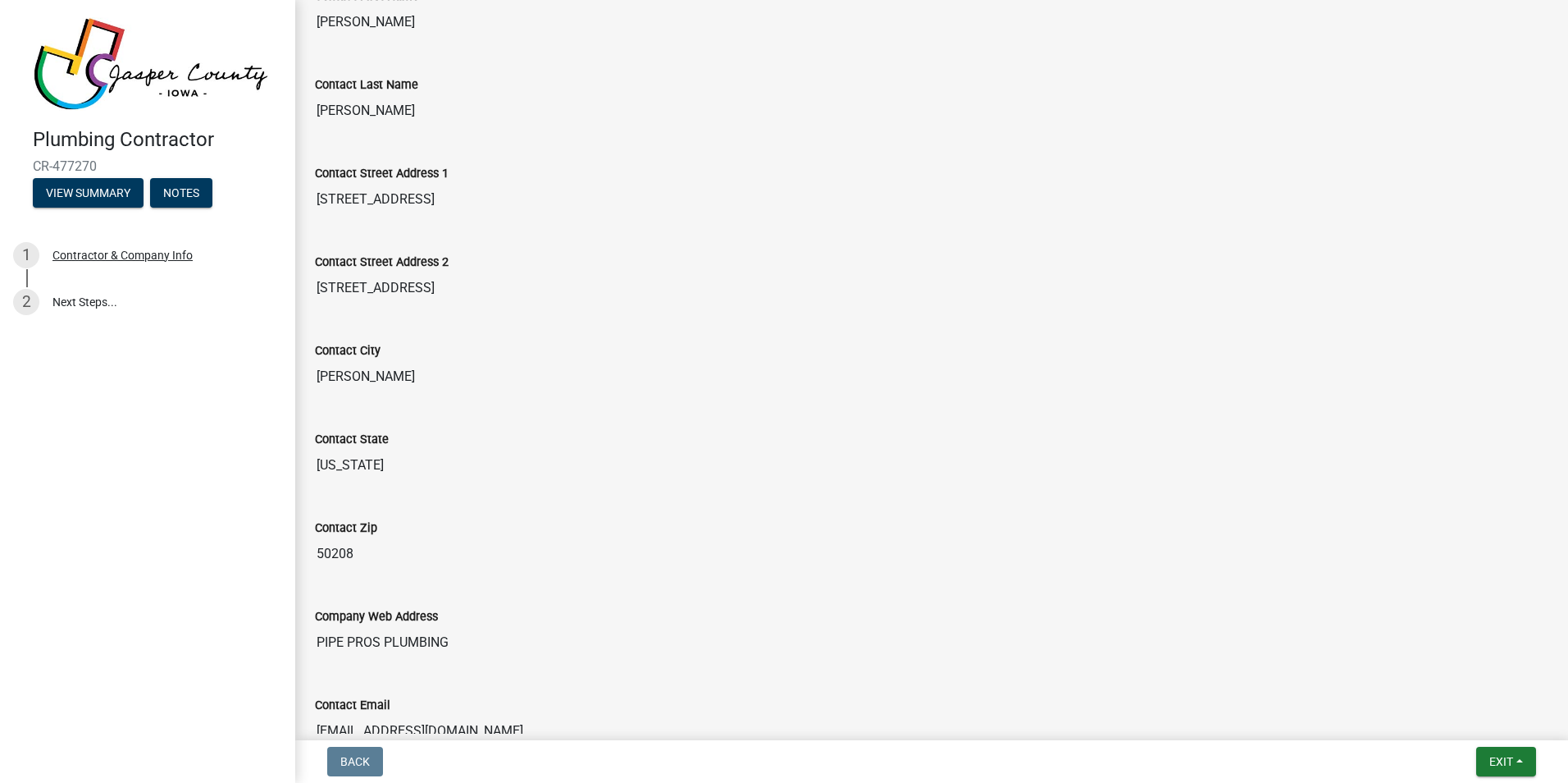
click at [479, 288] on input "[STREET_ADDRESS]" at bounding box center [932, 288] width 1234 height 33
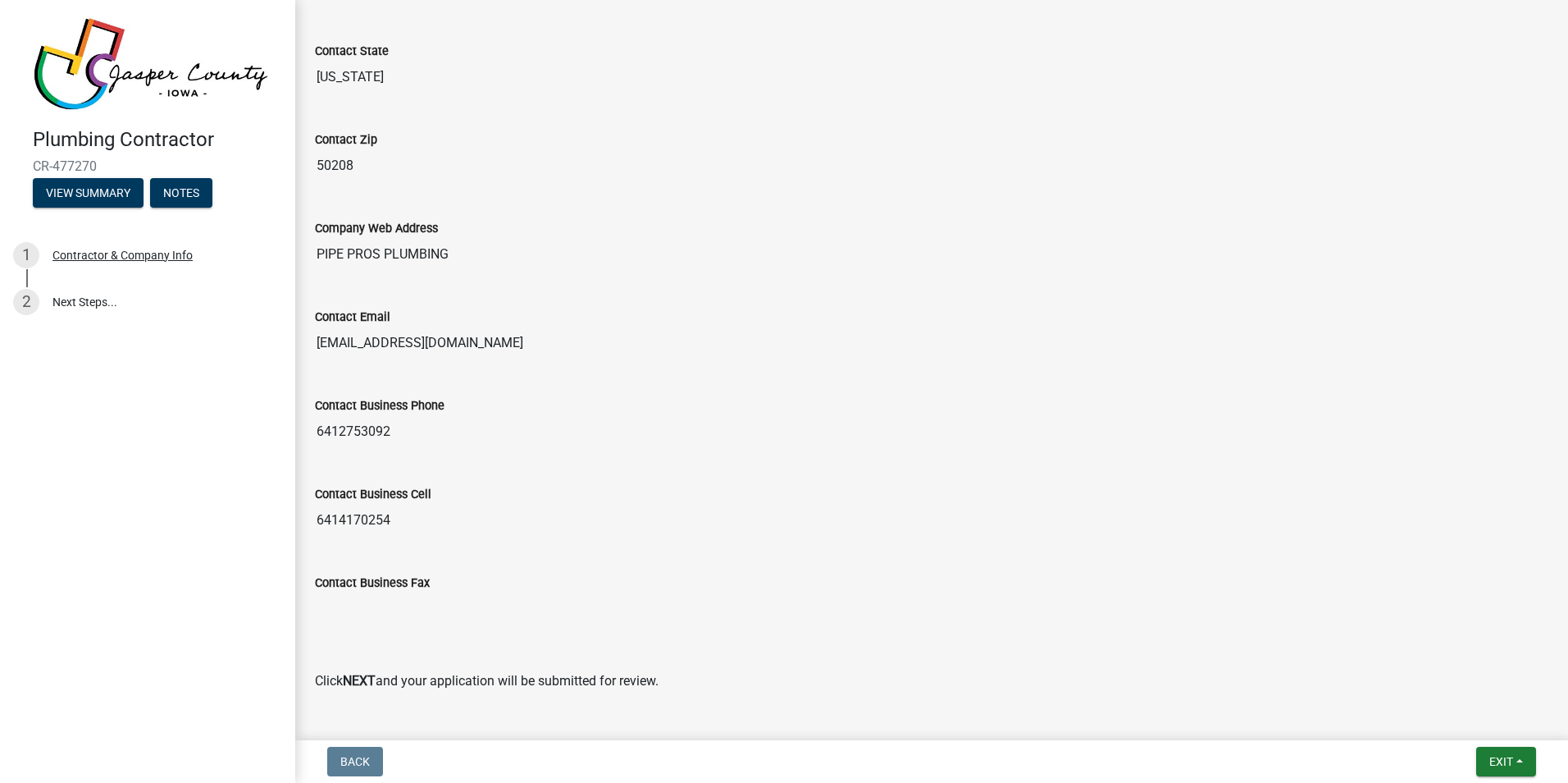
scroll to position [853, 0]
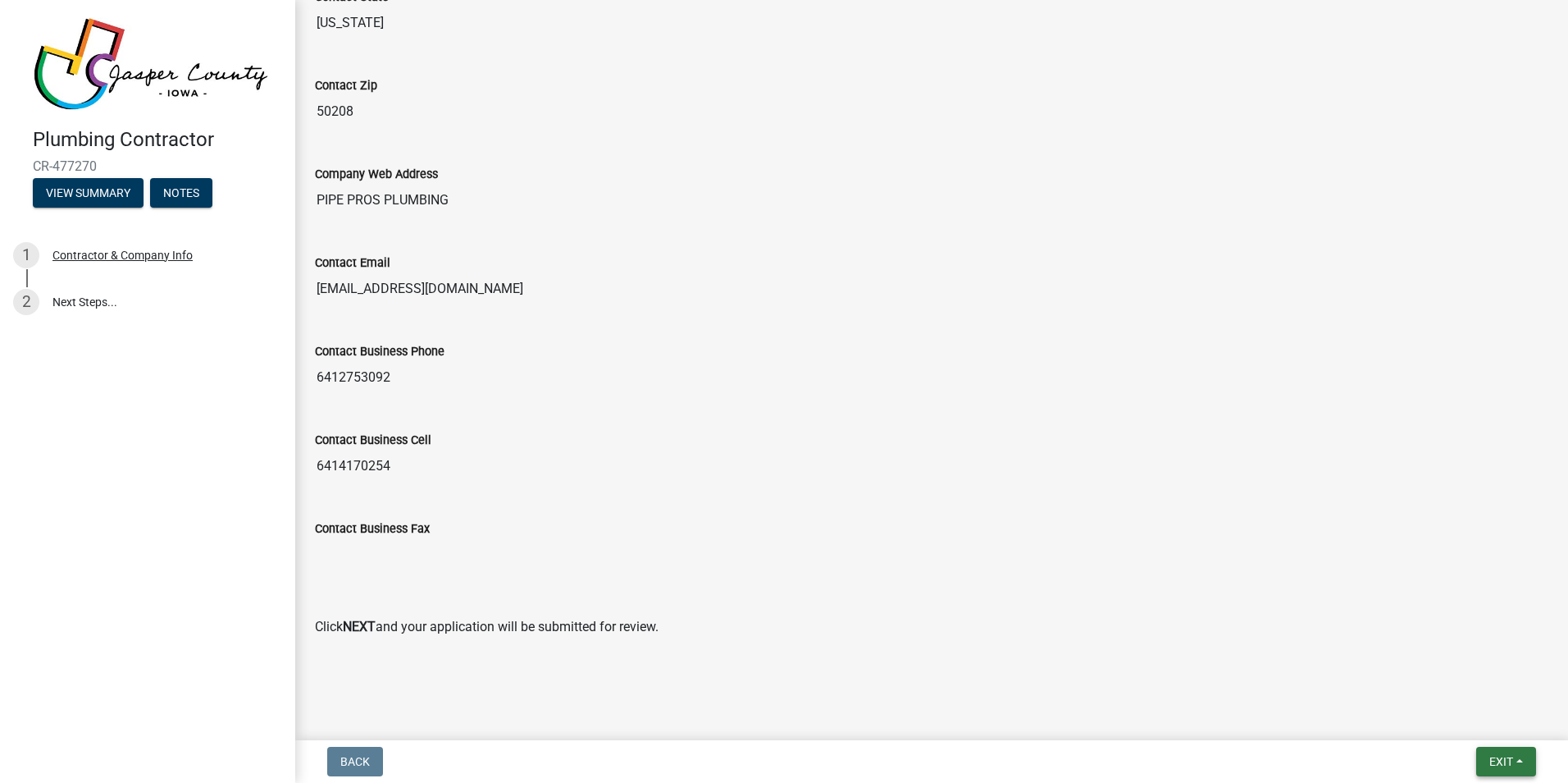
click at [1500, 760] on span "Exit" at bounding box center [1501, 761] width 24 height 13
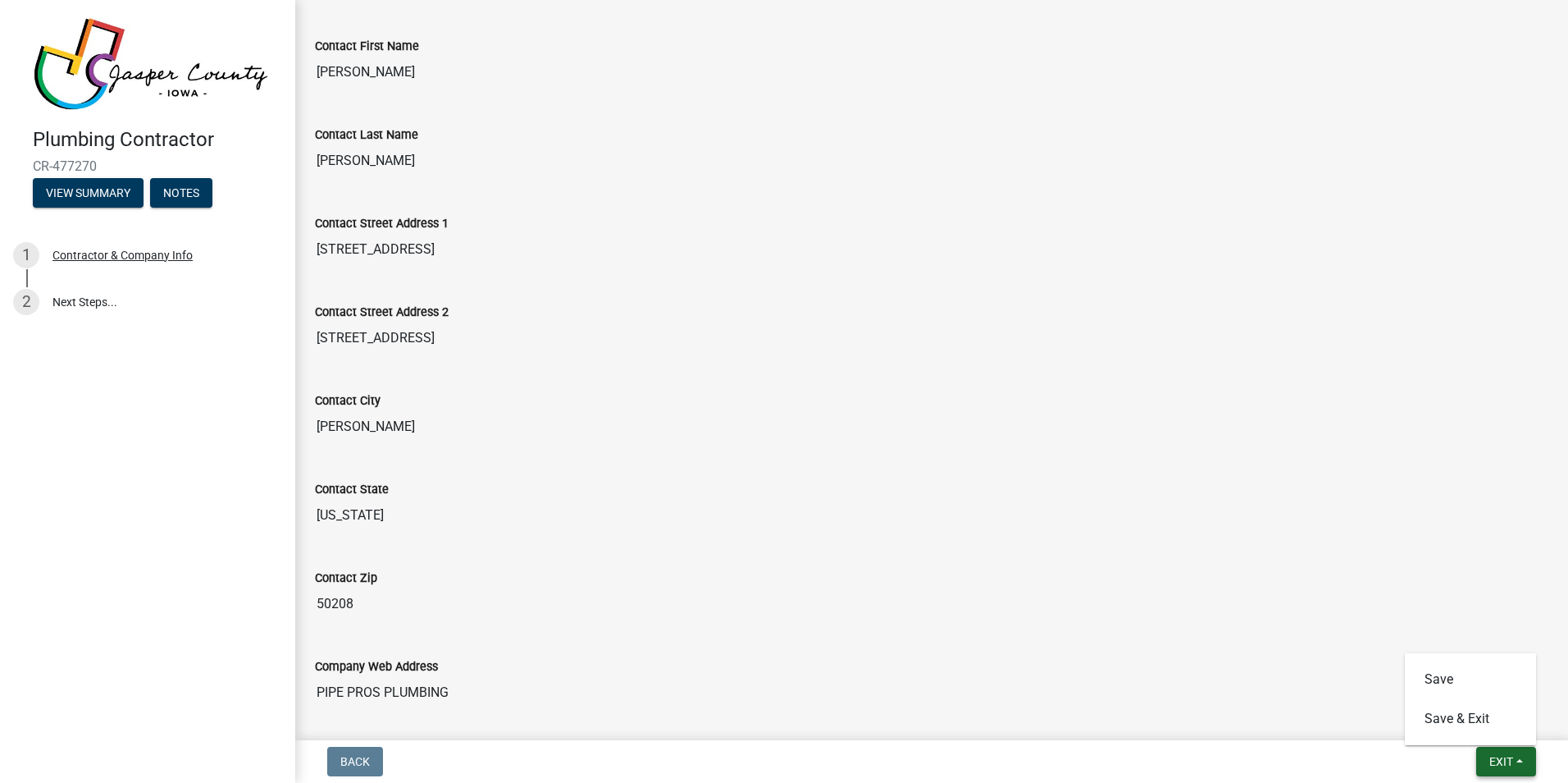
scroll to position [0, 0]
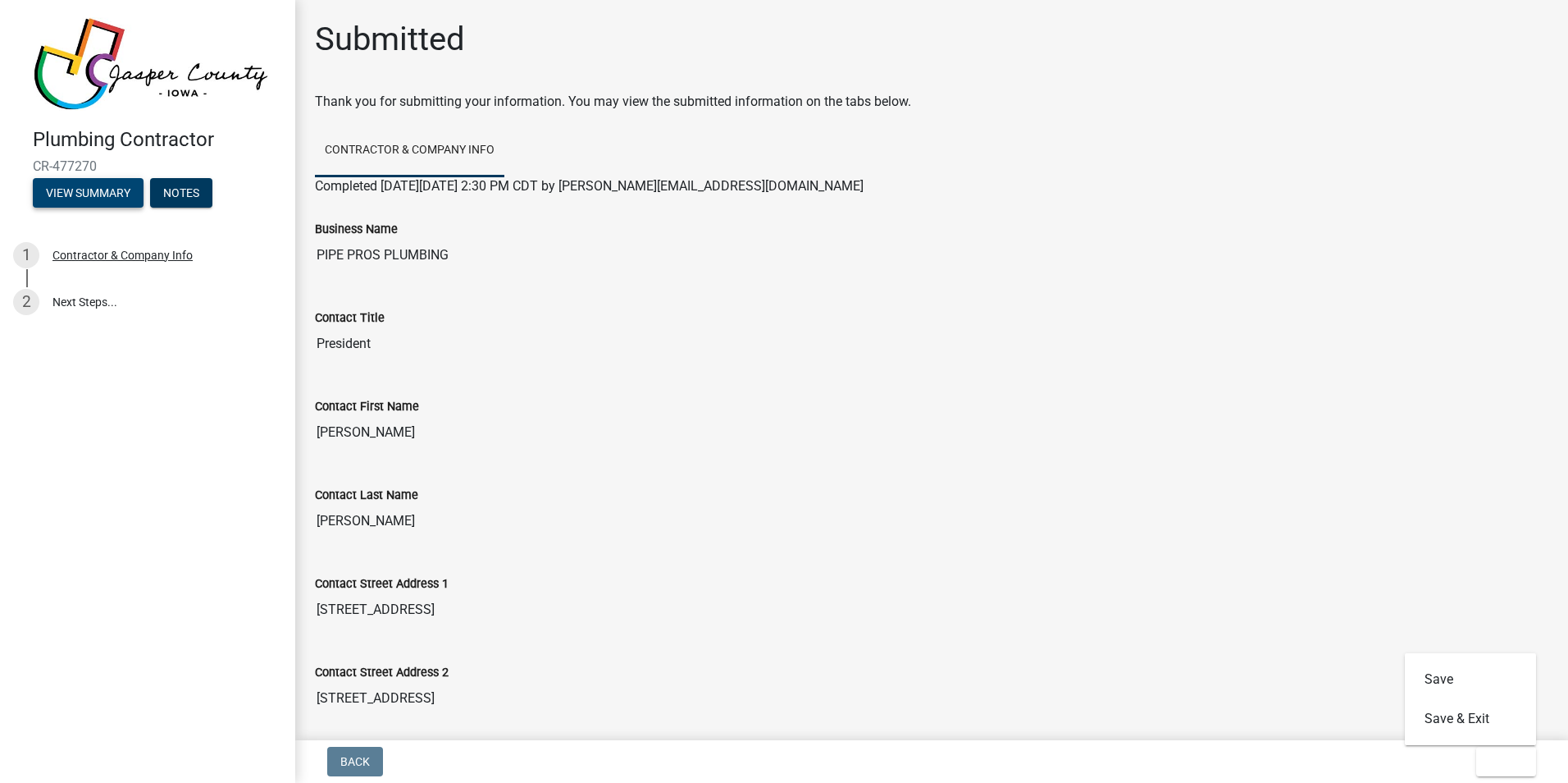
click at [91, 192] on button "View Summary" at bounding box center [88, 192] width 111 height 30
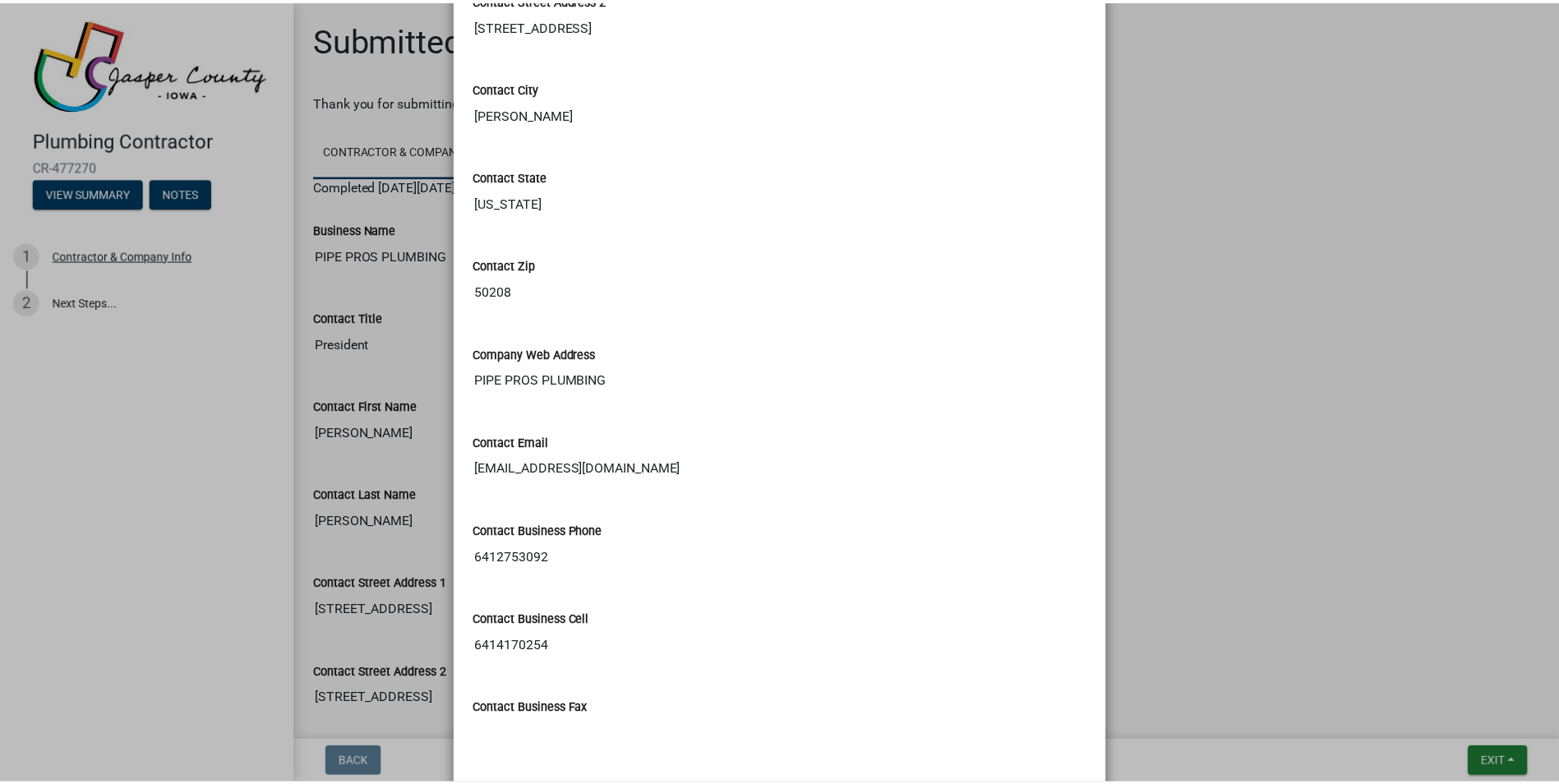
scroll to position [828, 0]
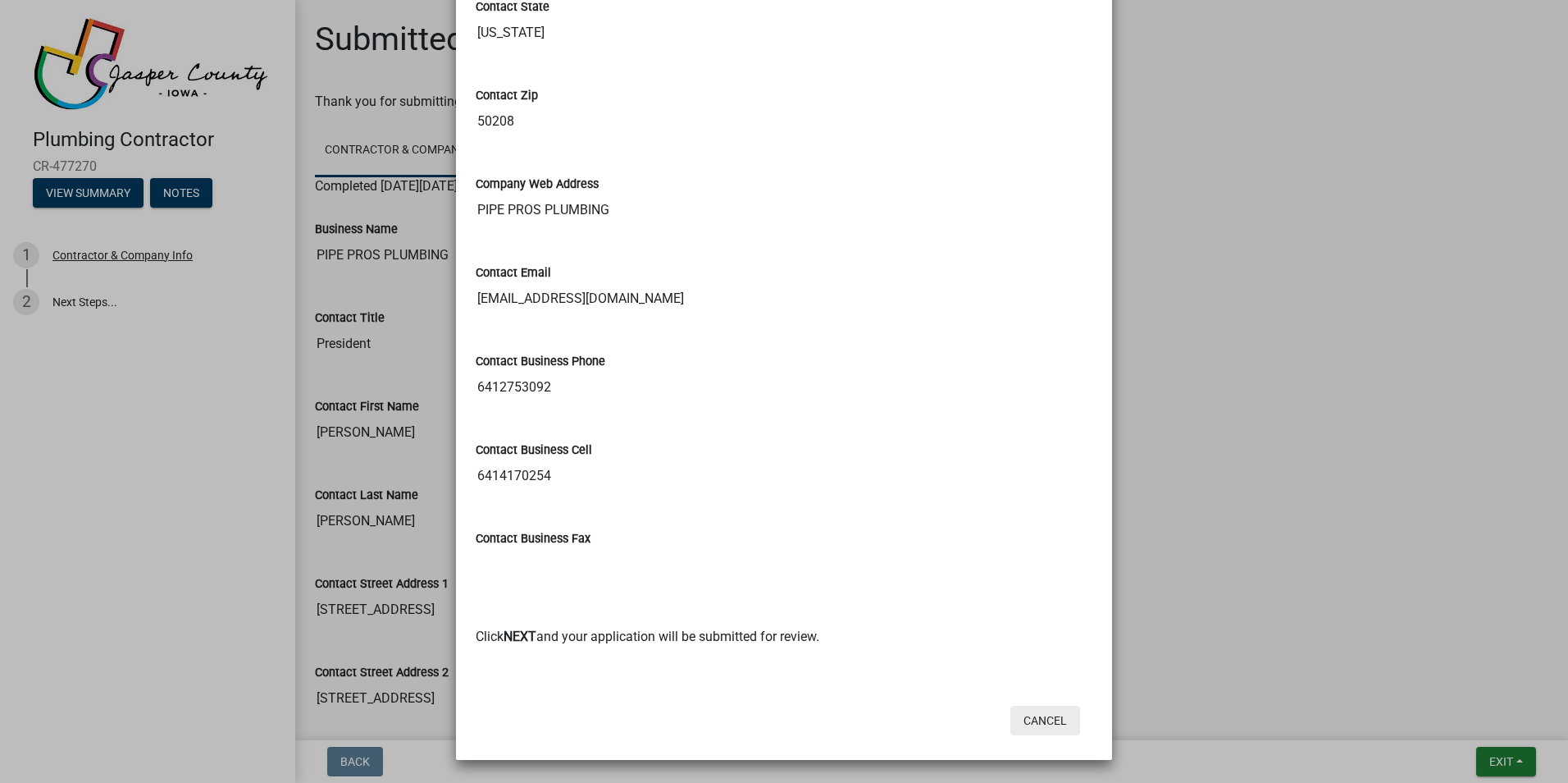
click at [1035, 719] on button "Cancel" at bounding box center [1045, 720] width 70 height 30
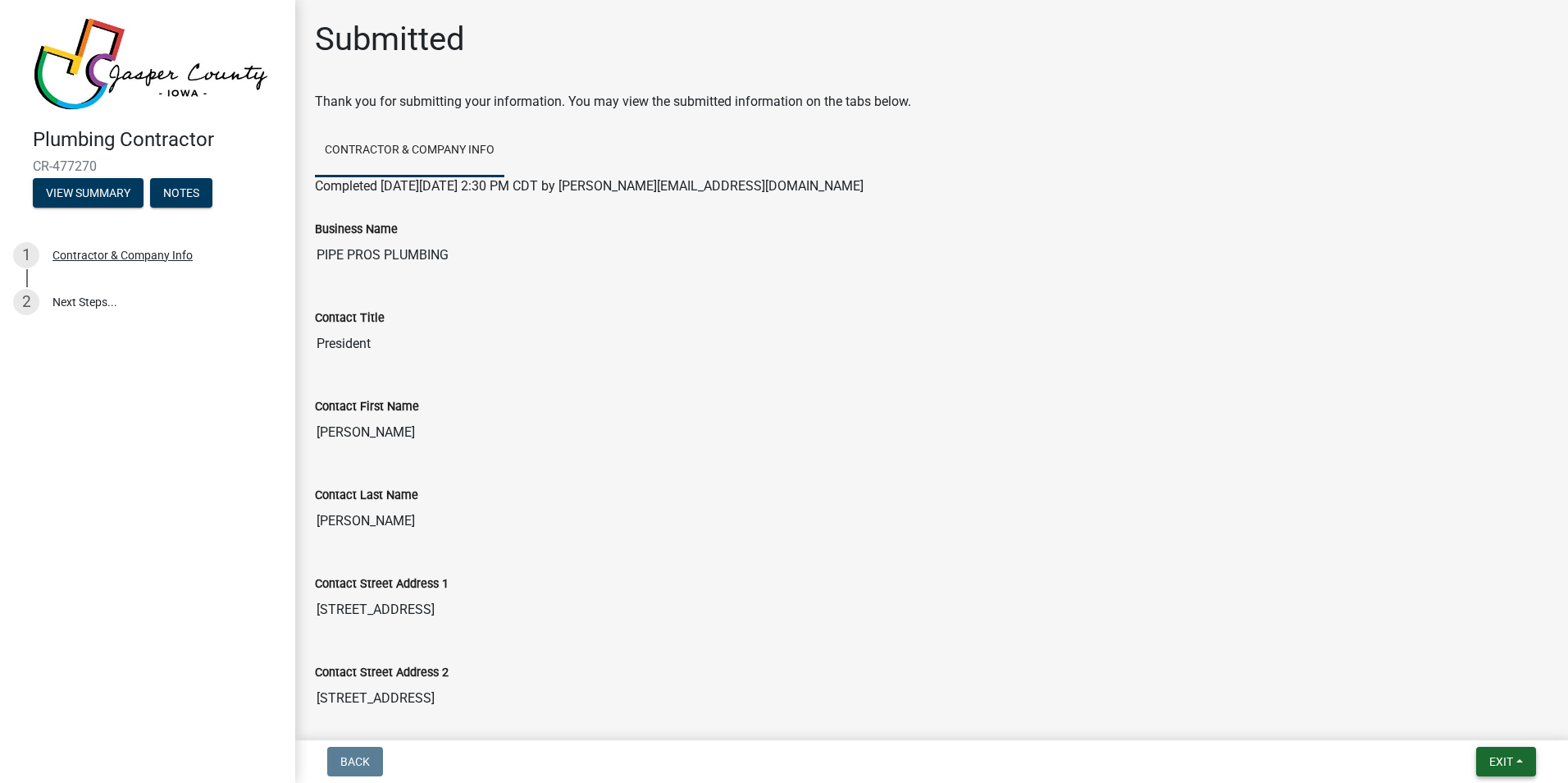
click at [1513, 762] on span "Exit" at bounding box center [1501, 761] width 24 height 13
click at [1461, 712] on button "Save & Exit" at bounding box center [1470, 719] width 131 height 39
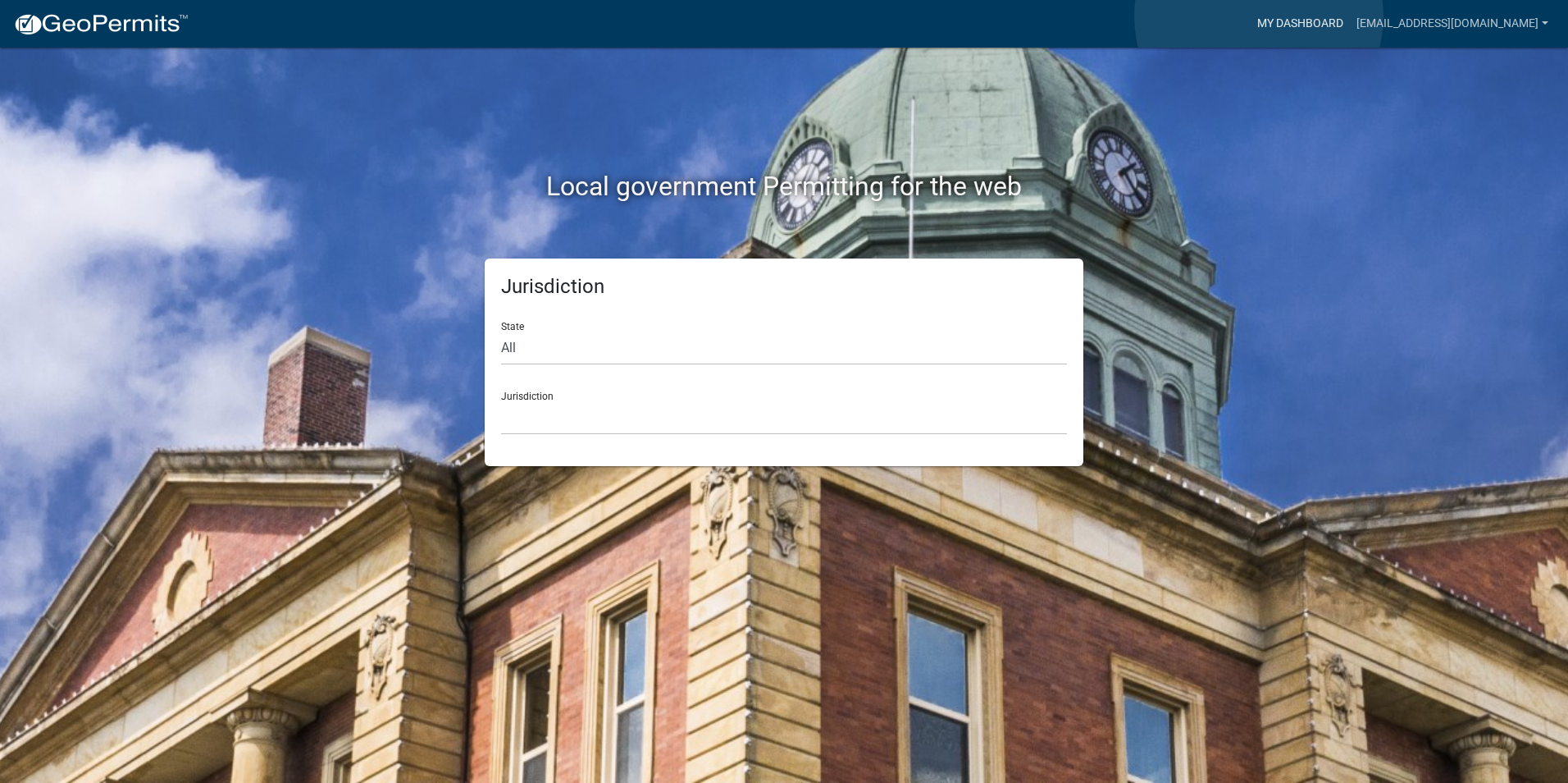
click at [1259, 16] on link "My Dashboard" at bounding box center [1301, 24] width 100 height 31
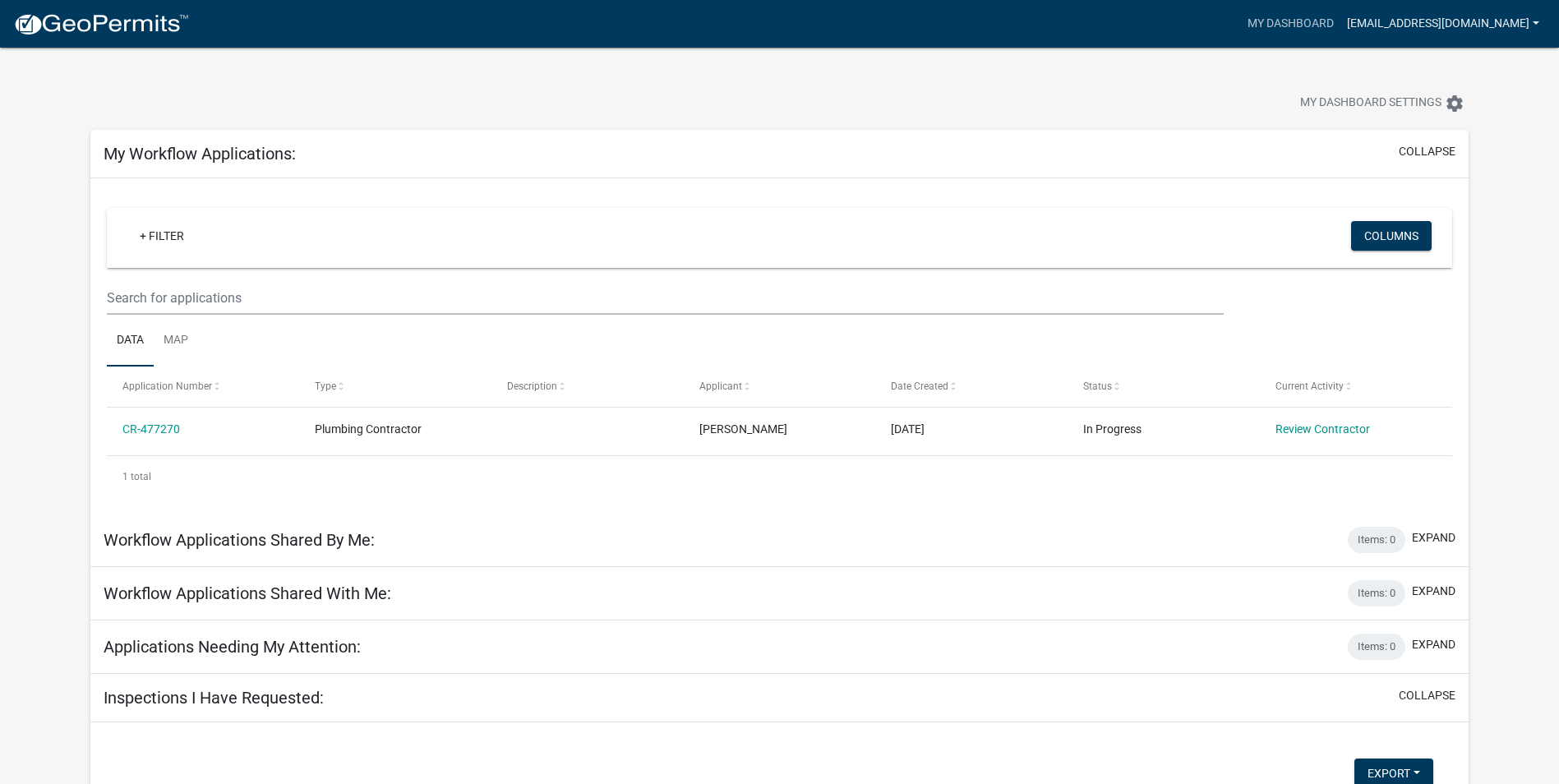
click at [1510, 21] on link "[EMAIL_ADDRESS][DOMAIN_NAME]" at bounding box center [1443, 24] width 205 height 31
click at [1474, 65] on link "Account" at bounding box center [1475, 67] width 141 height 39
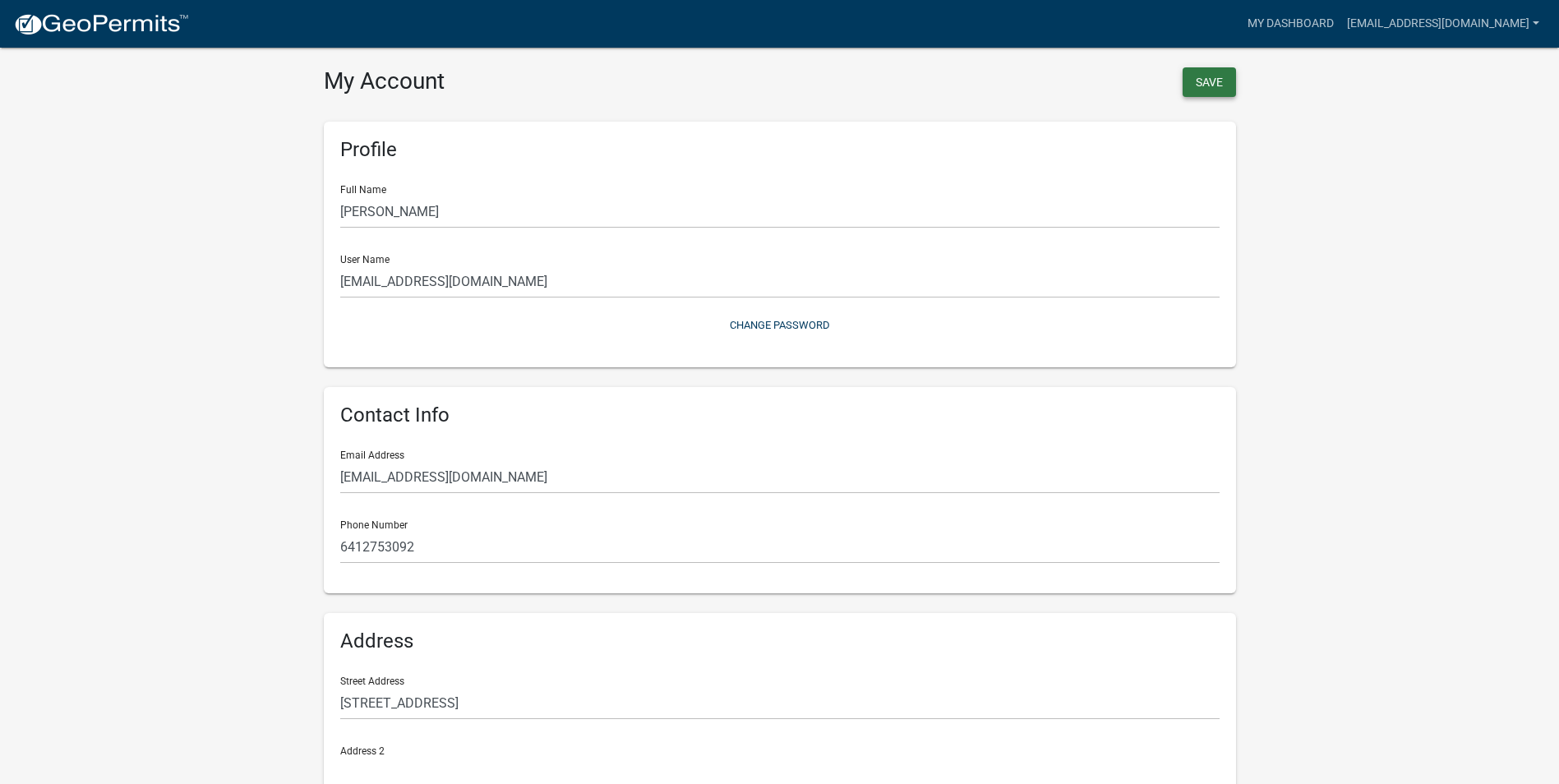
click at [1211, 75] on button "Save" at bounding box center [1209, 82] width 54 height 30
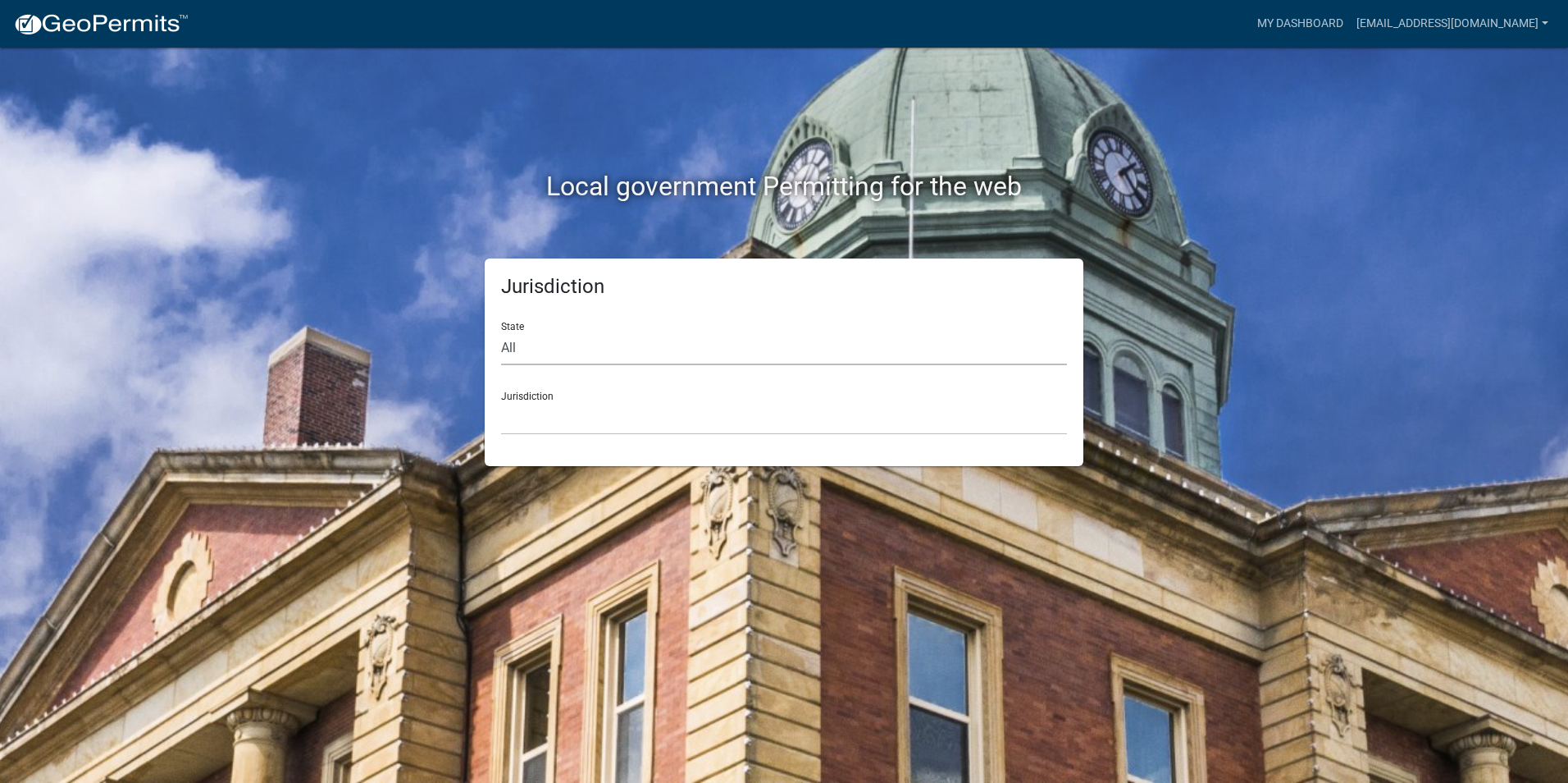
click at [536, 344] on select "All Colorado Georgia Indiana Iowa Kansas Minnesota Ohio South Carolina Wisconsin" at bounding box center [784, 348] width 566 height 34
click at [543, 343] on select "All Colorado Georgia Indiana Iowa Kansas Minnesota Ohio South Carolina Wisconsin" at bounding box center [784, 348] width 566 height 34
click at [590, 430] on select "Custer County, Colorado Carroll County, Georgia Cook County, Georgia Crawford C…" at bounding box center [784, 418] width 566 height 34
click at [589, 425] on select "Custer County, Colorado Carroll County, Georgia Cook County, Georgia Crawford C…" at bounding box center [784, 418] width 566 height 34
click at [1261, 28] on link "My Dashboard" at bounding box center [1301, 24] width 100 height 31
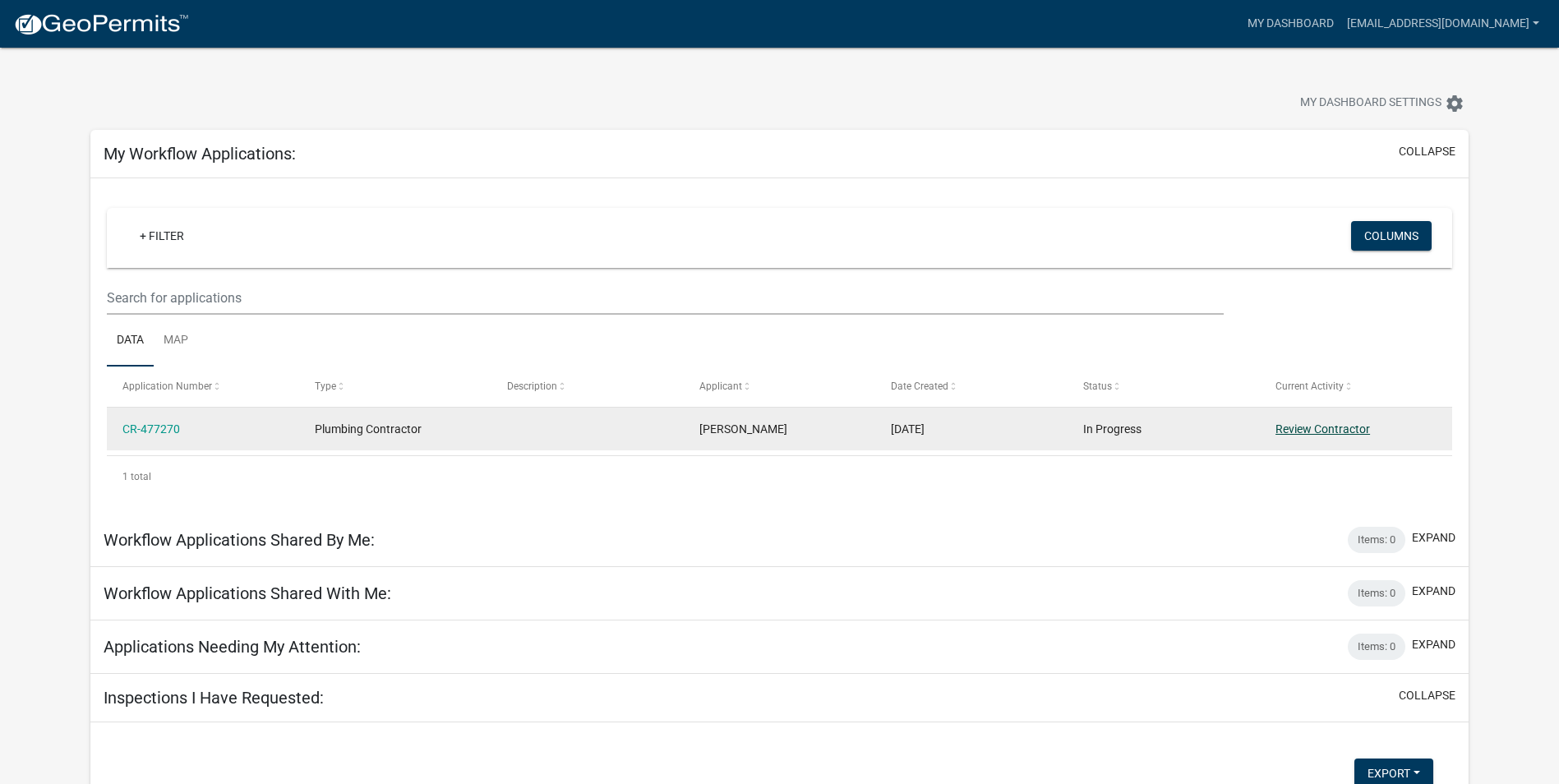
click at [1319, 426] on link "Review Contractor" at bounding box center [1322, 428] width 94 height 13
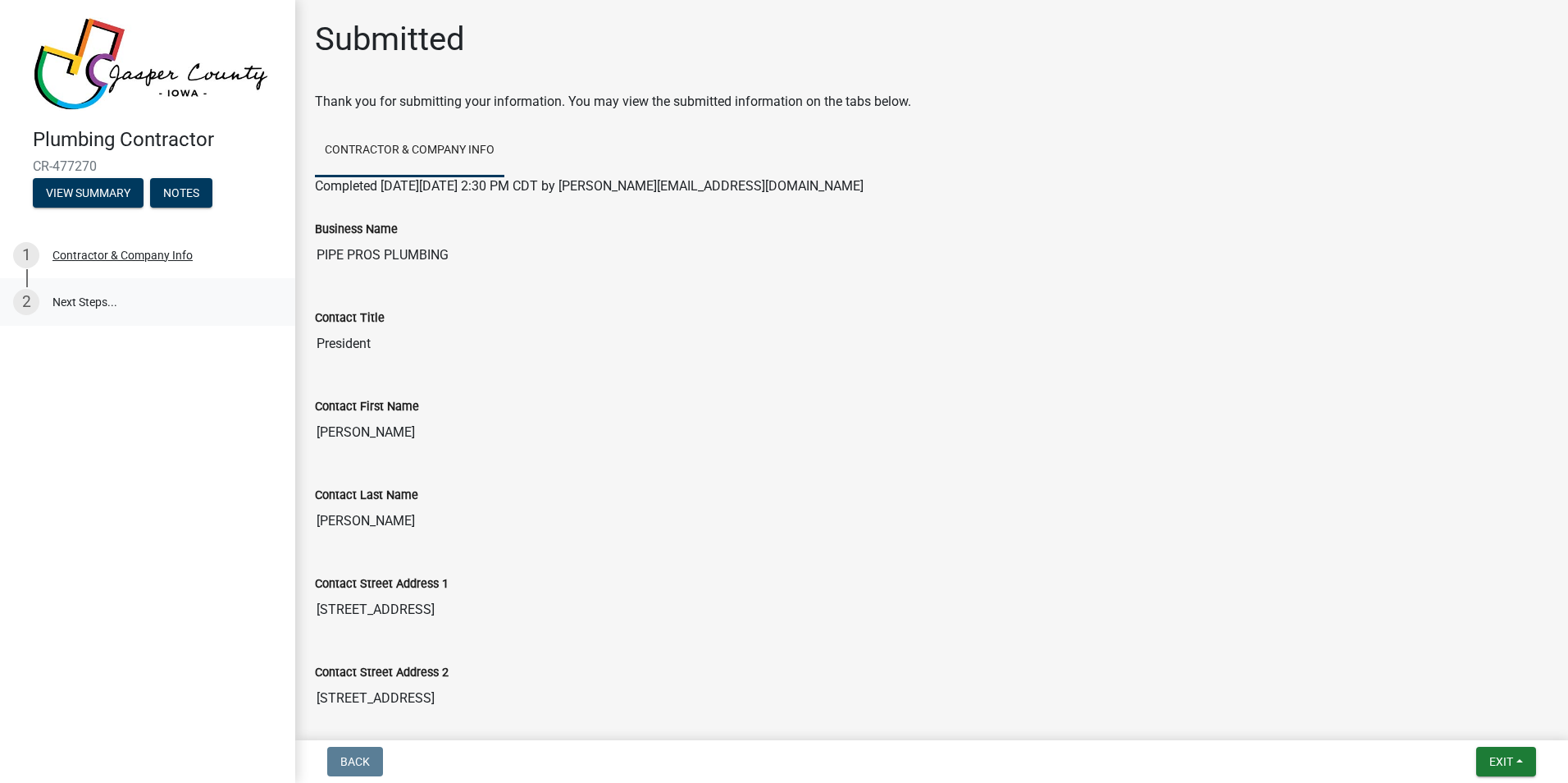
click at [82, 299] on link "2 Next Steps..." at bounding box center [148, 302] width 295 height 48
click at [84, 300] on link "2 Next Steps..." at bounding box center [148, 302] width 295 height 48
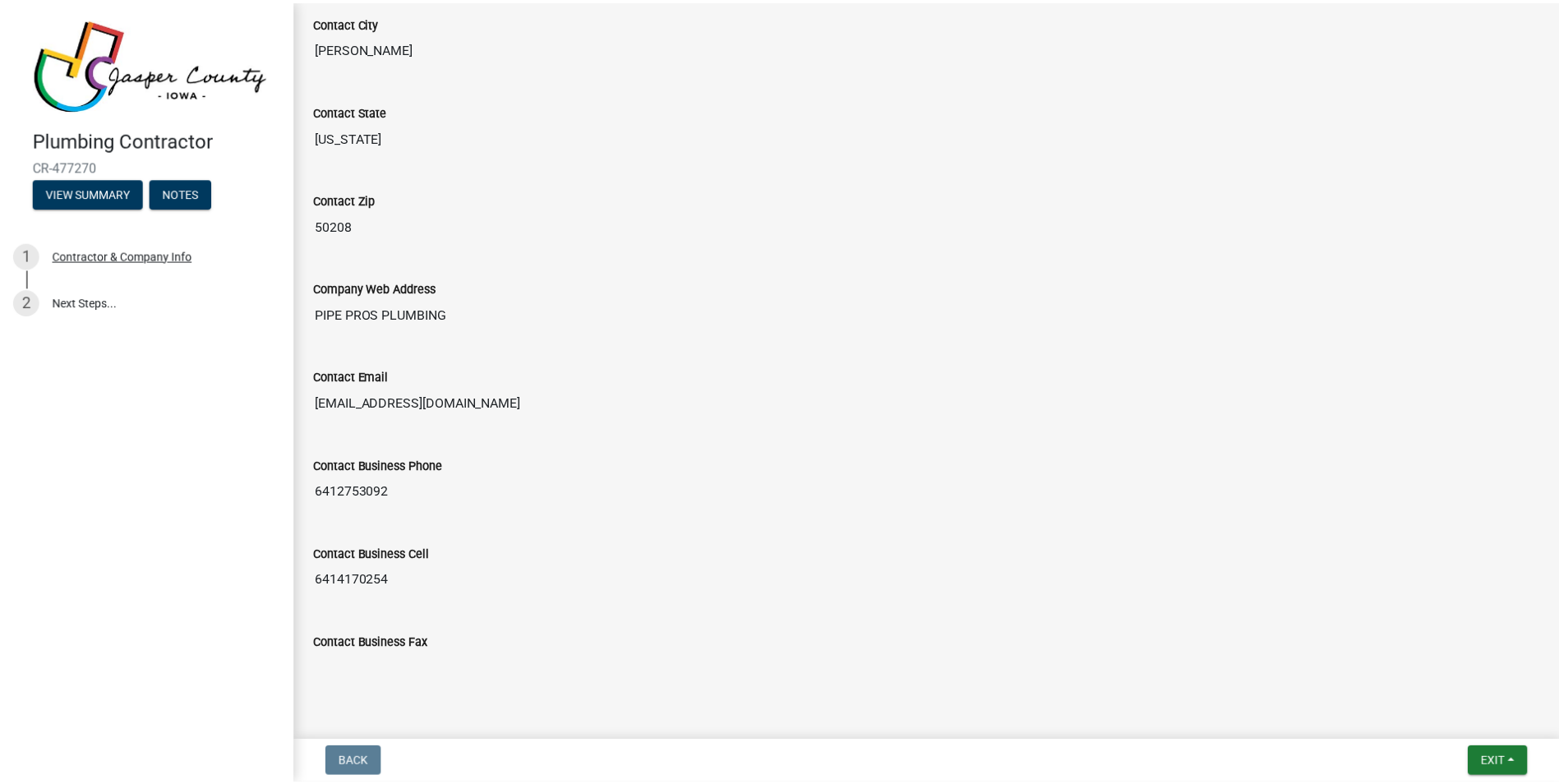
scroll to position [854, 0]
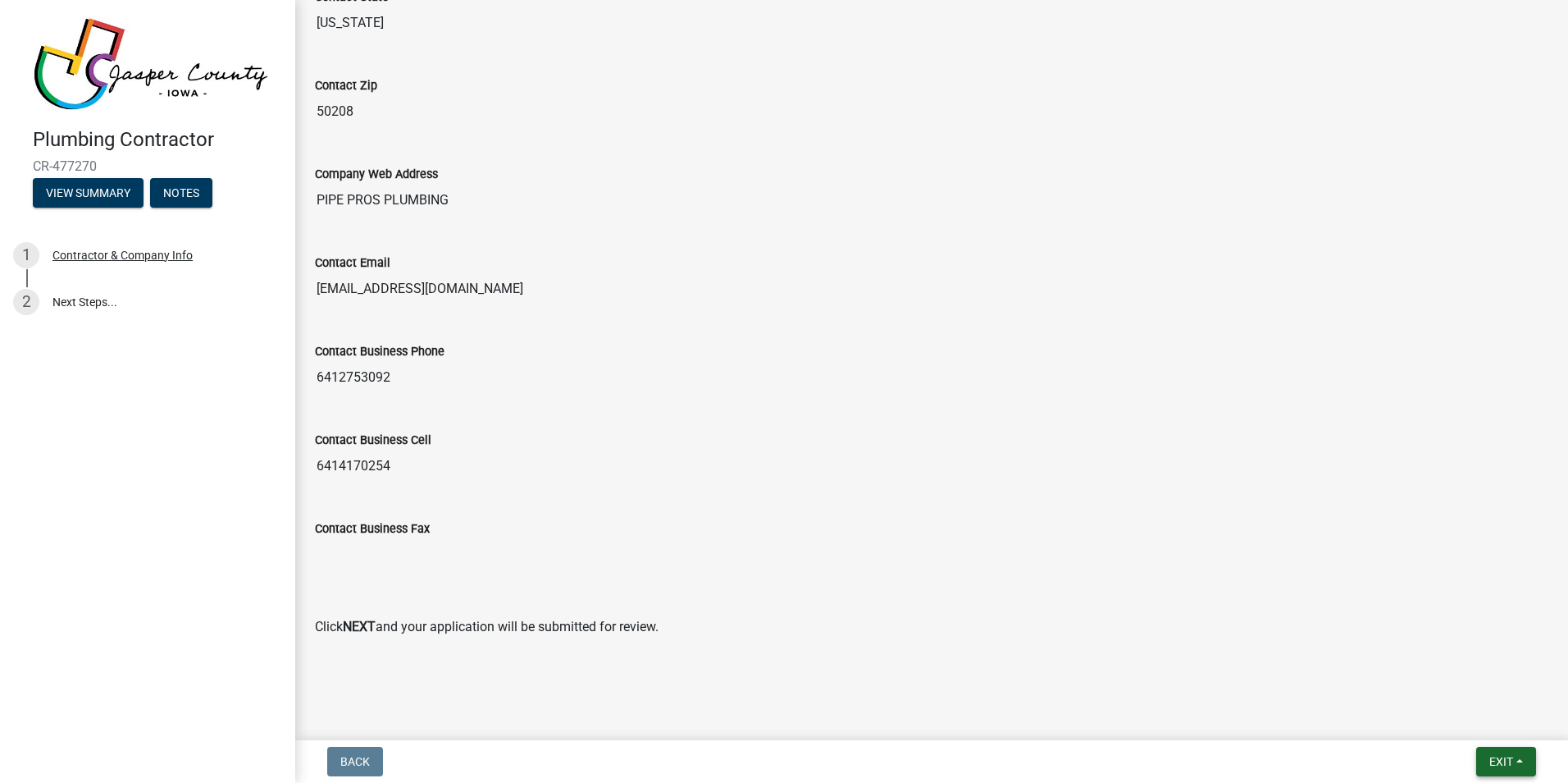
click at [1497, 759] on span "Exit" at bounding box center [1501, 761] width 24 height 13
click at [1452, 714] on button "Save & Exit" at bounding box center [1470, 719] width 131 height 39
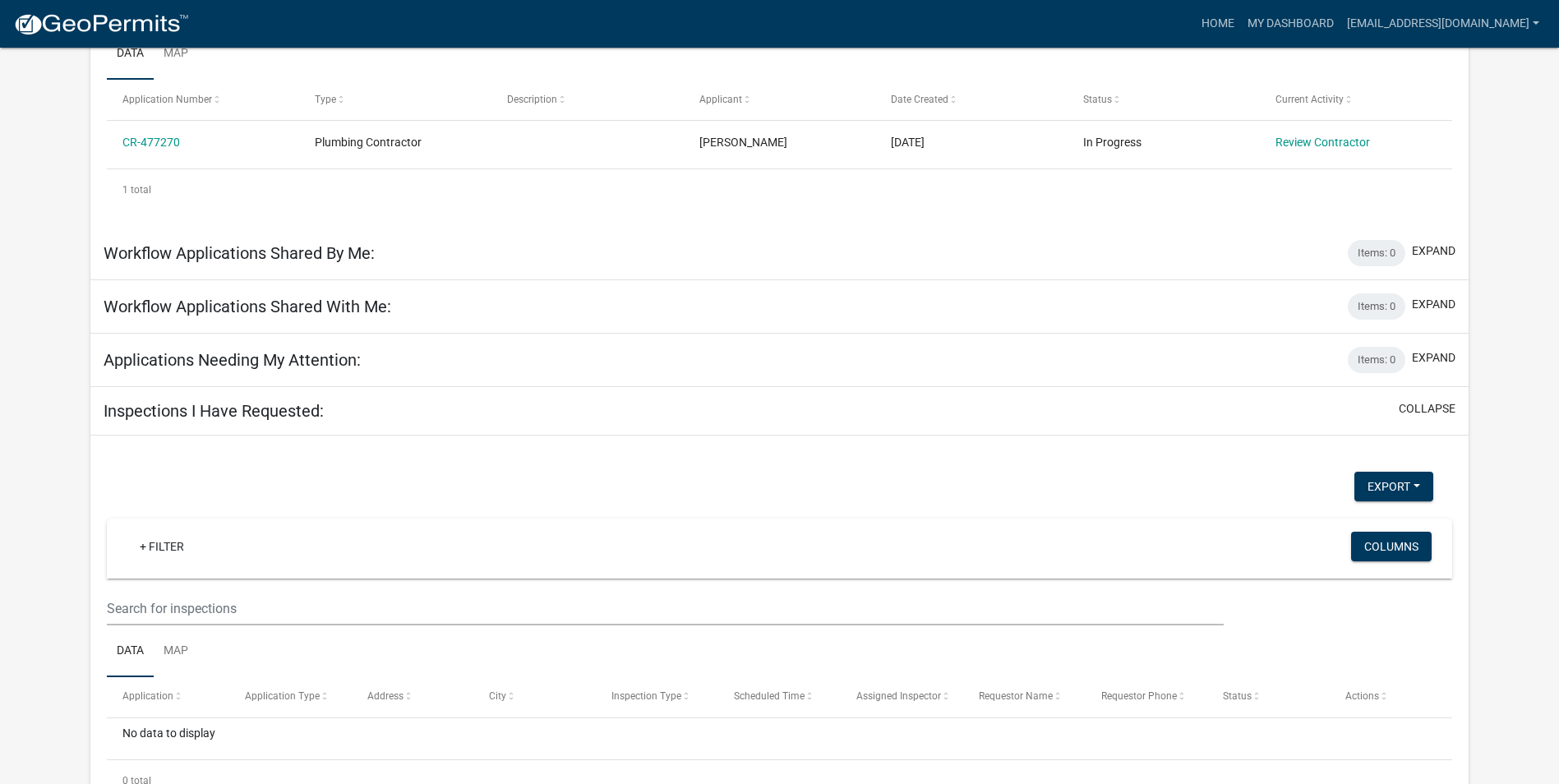
scroll to position [338, 0]
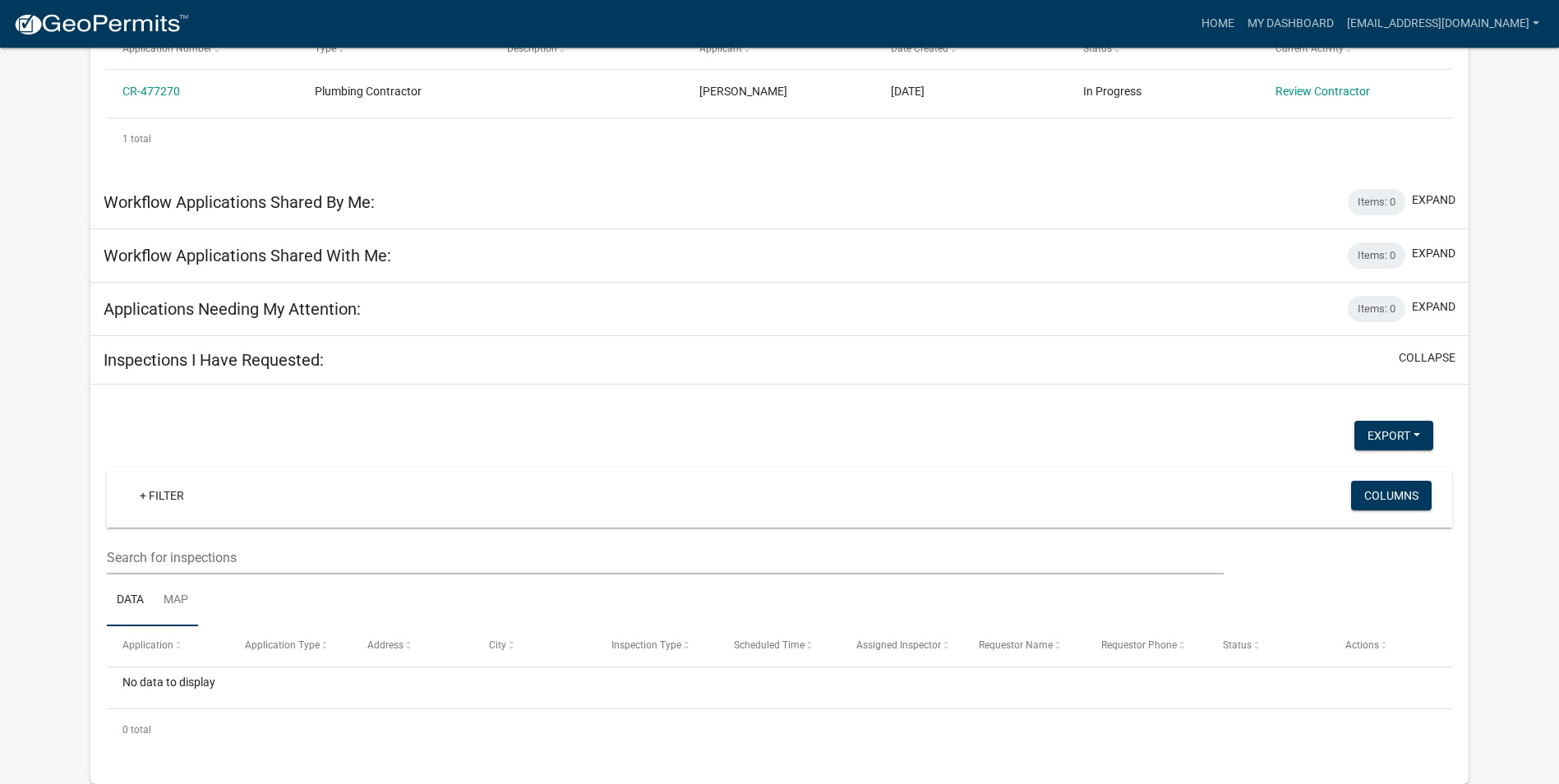
click at [178, 593] on link "Map" at bounding box center [175, 601] width 44 height 53
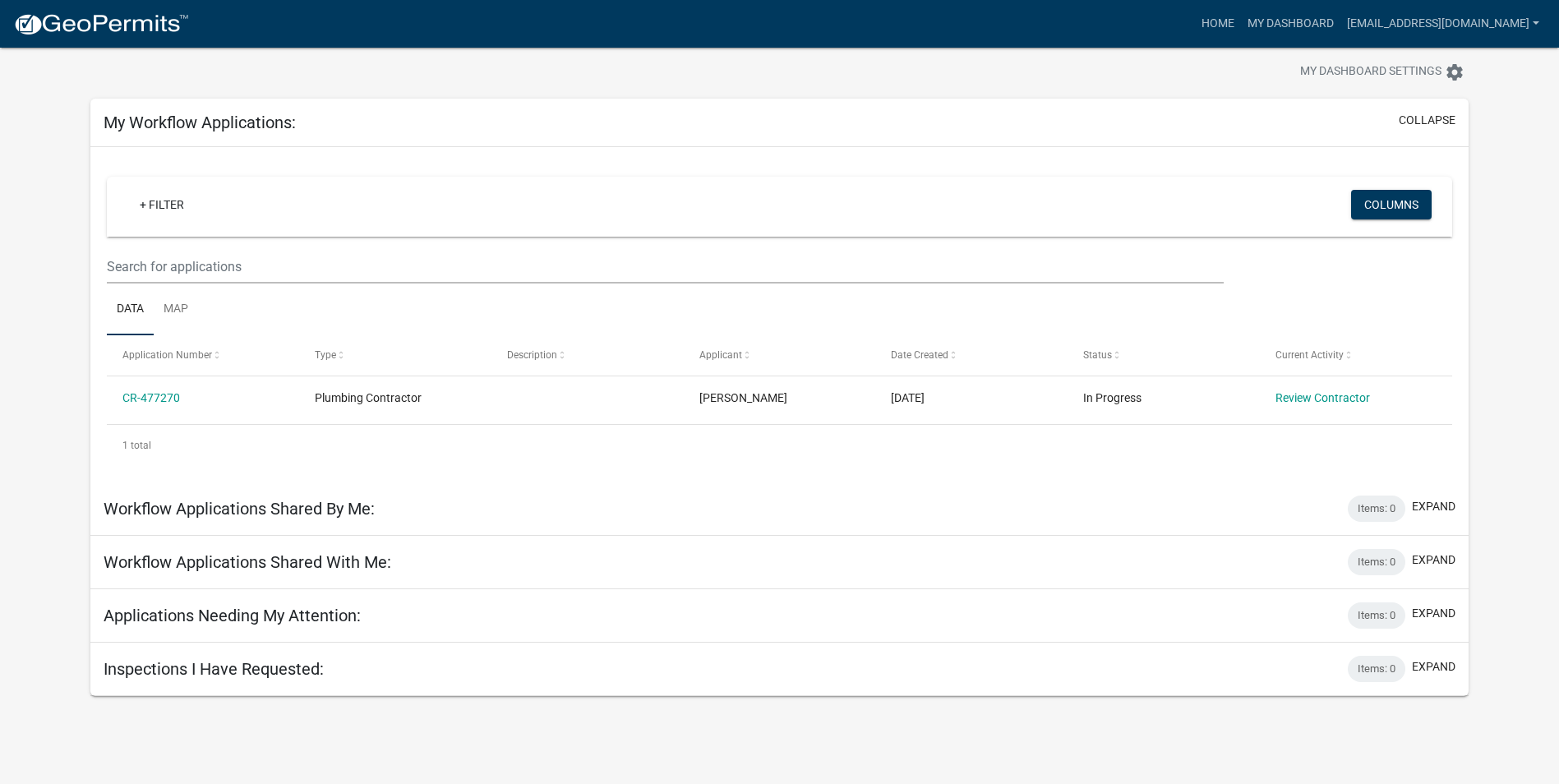
scroll to position [48, 0]
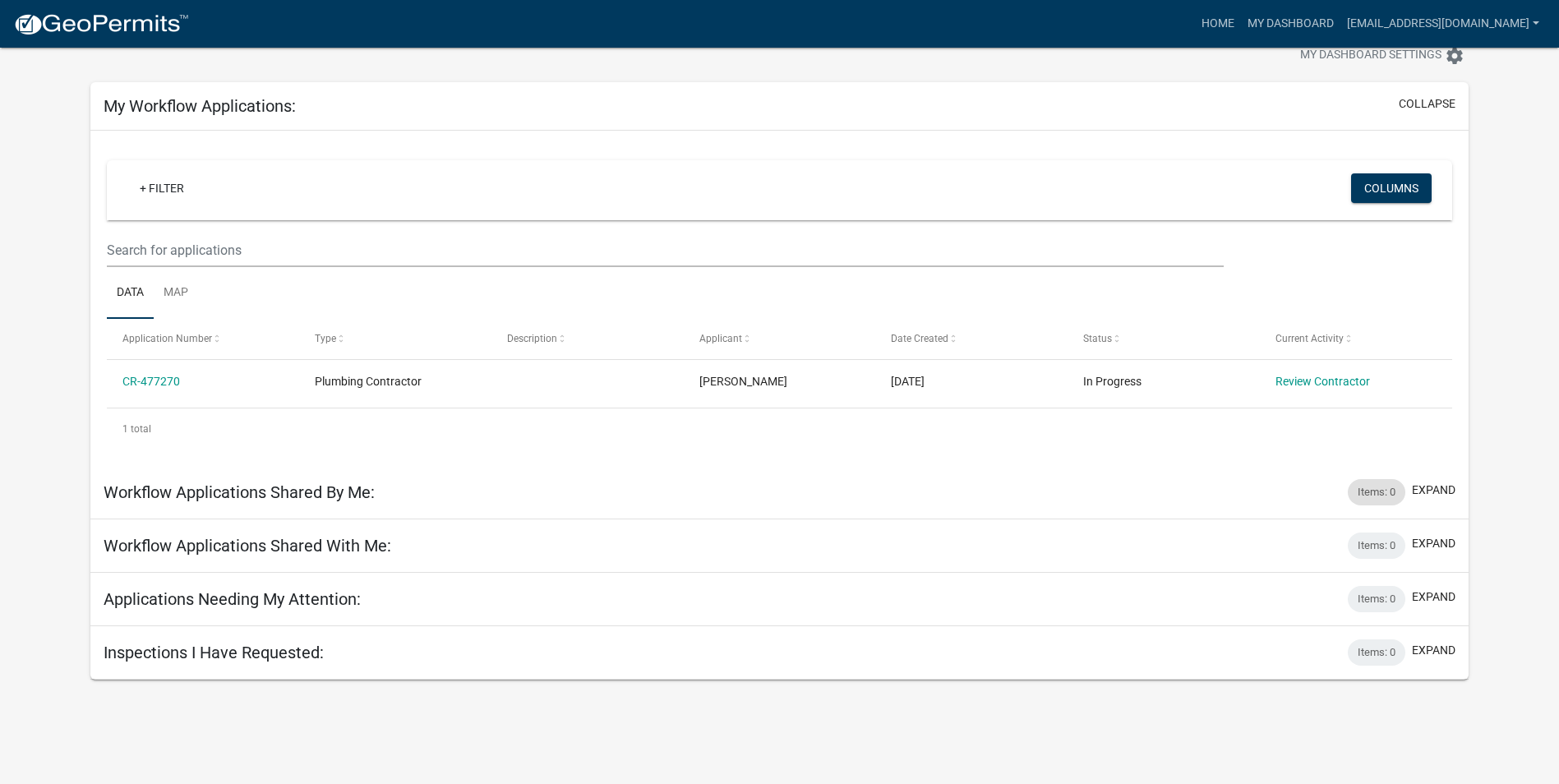
click at [1376, 492] on div "Items: 0" at bounding box center [1376, 492] width 57 height 26
click at [1431, 488] on button "expand" at bounding box center [1434, 490] width 44 height 17
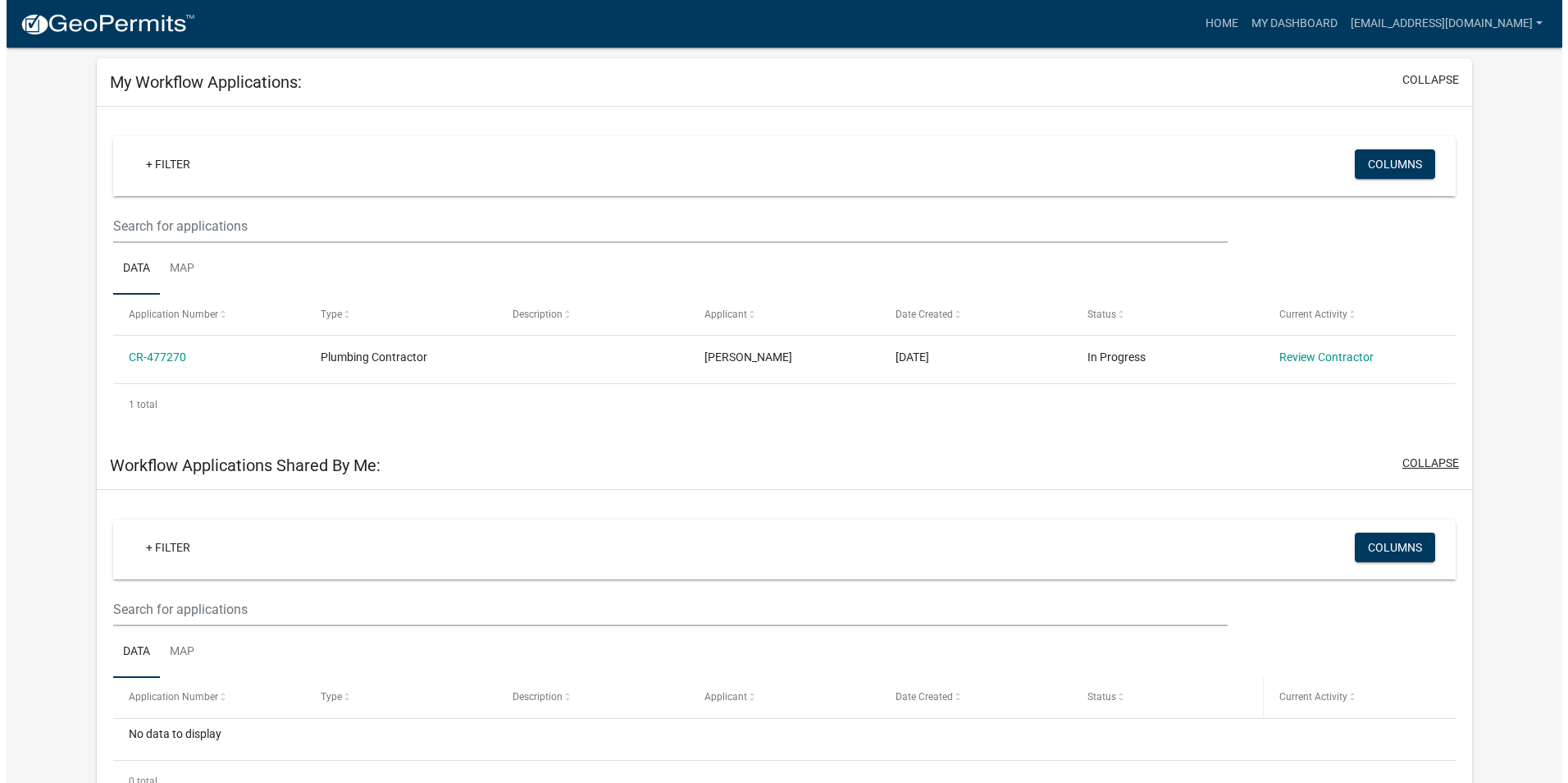
scroll to position [0, 0]
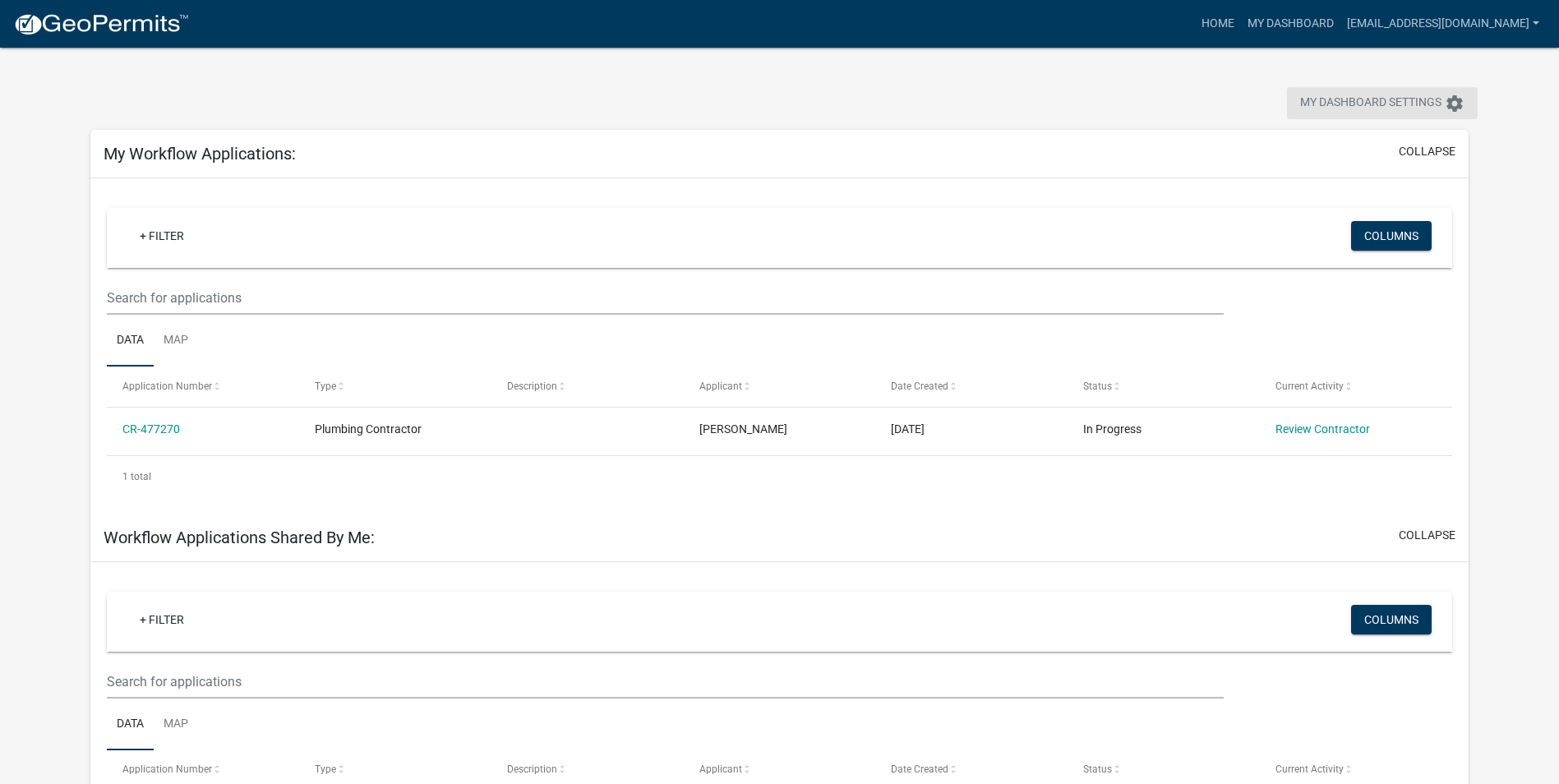
click at [1377, 99] on span "My Dashboard Settings" at bounding box center [1371, 103] width 142 height 20
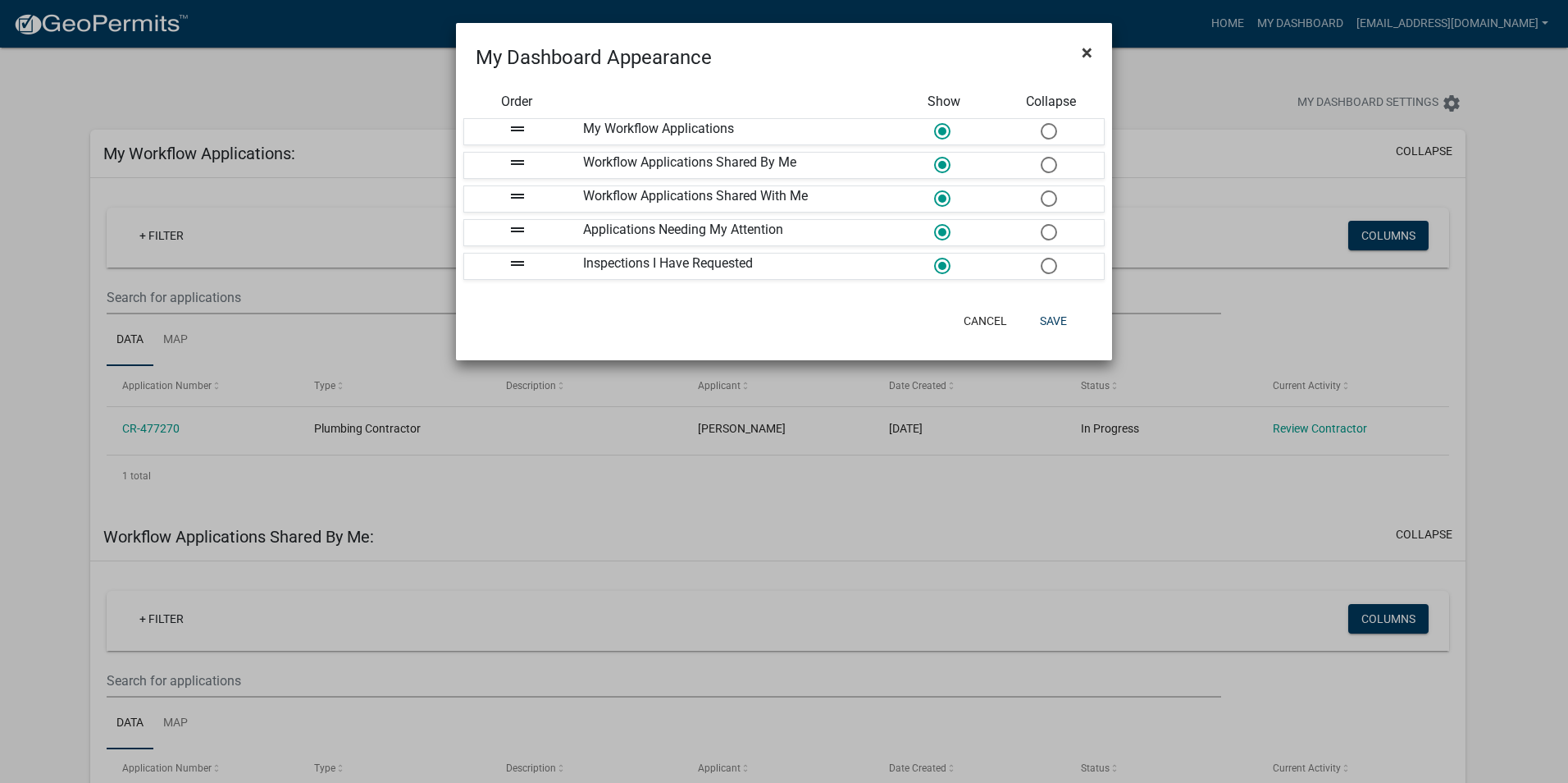
click at [1091, 55] on span "×" at bounding box center [1087, 52] width 11 height 23
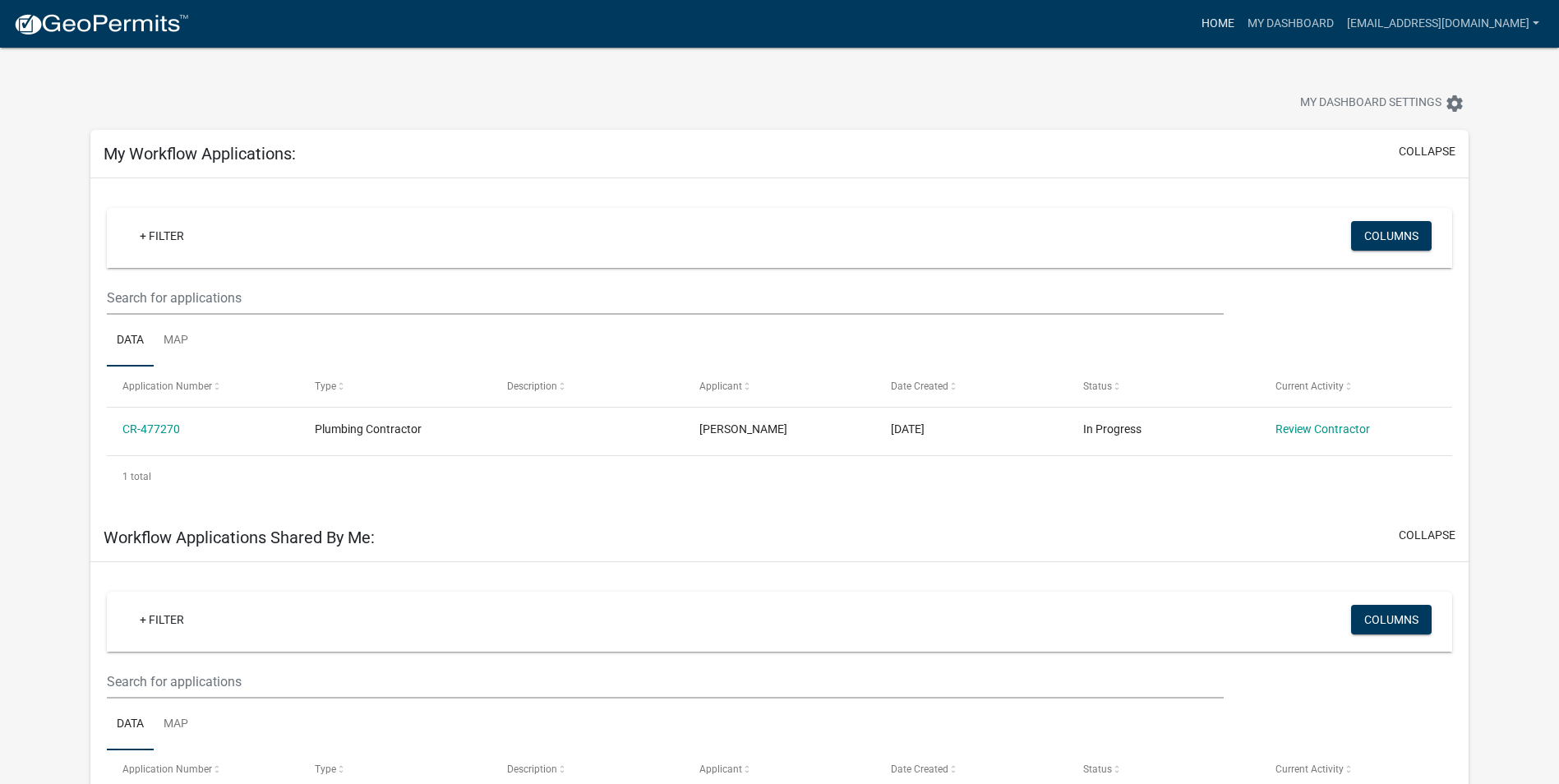
click at [1195, 22] on link "Home" at bounding box center [1218, 24] width 46 height 31
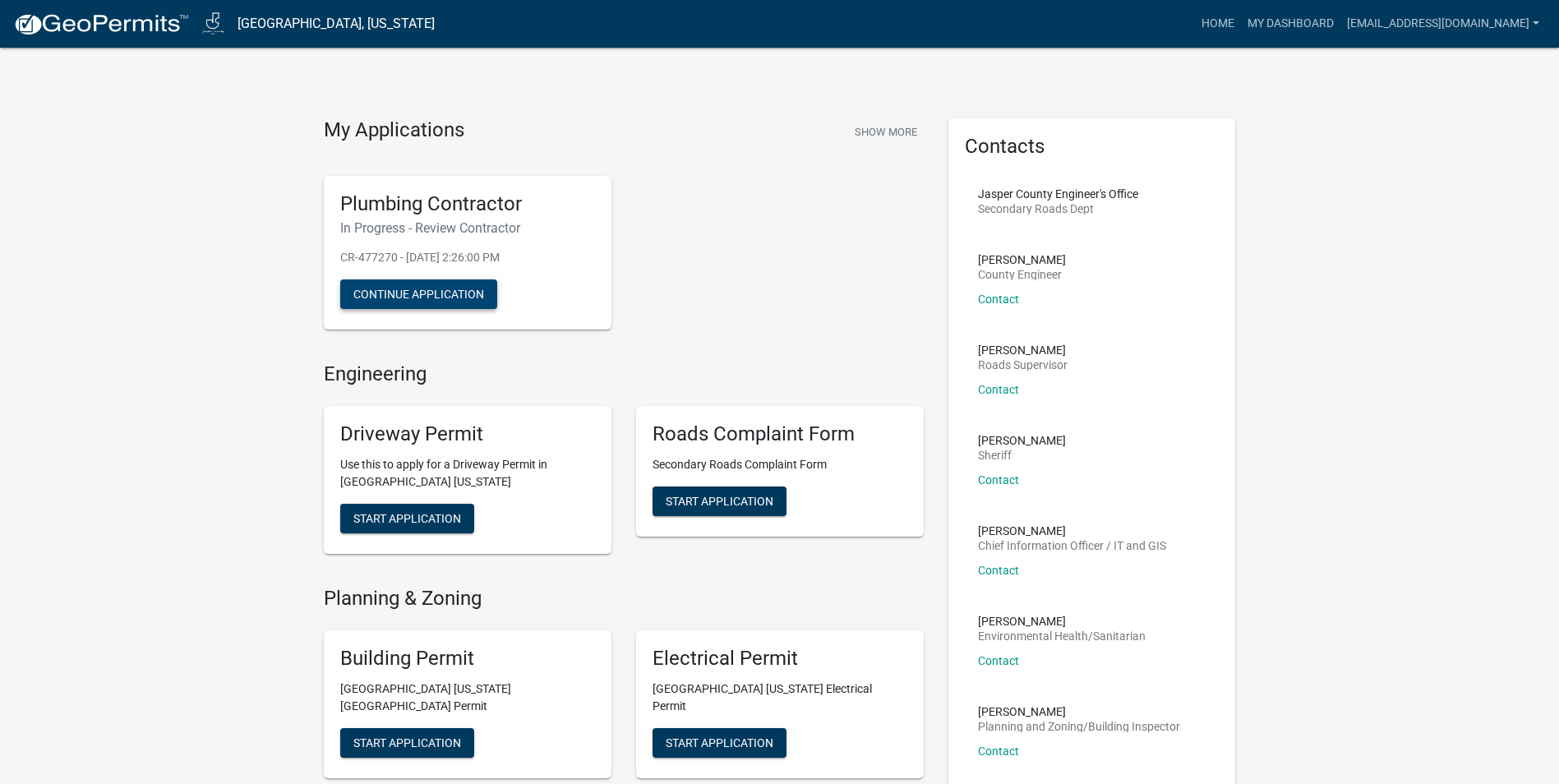
click at [436, 295] on button "Continue Application" at bounding box center [418, 294] width 157 height 30
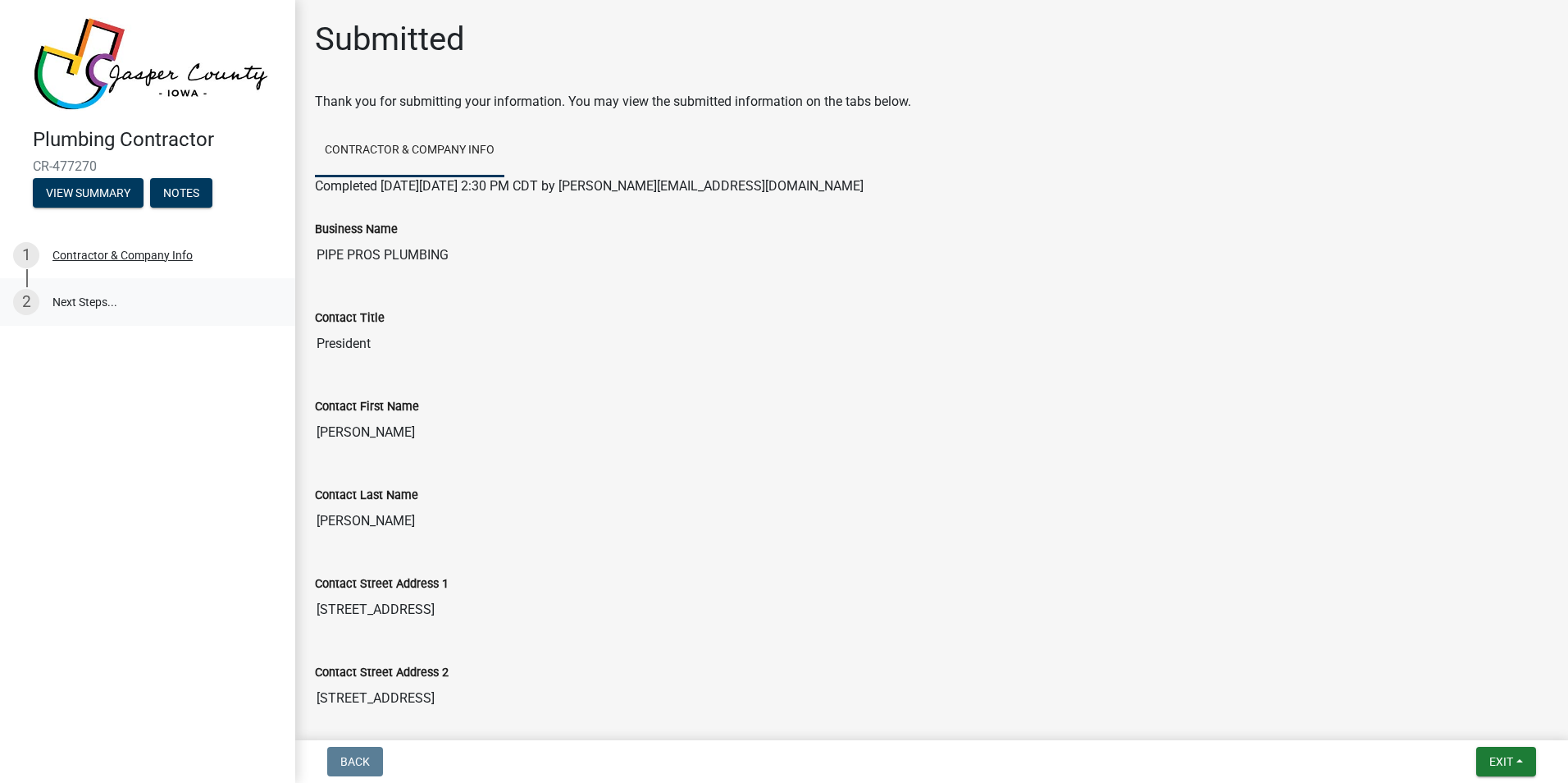
click at [80, 301] on link "2 Next Steps..." at bounding box center [148, 302] width 295 height 48
click at [91, 256] on div "Contractor & Company Info" at bounding box center [122, 255] width 140 height 12
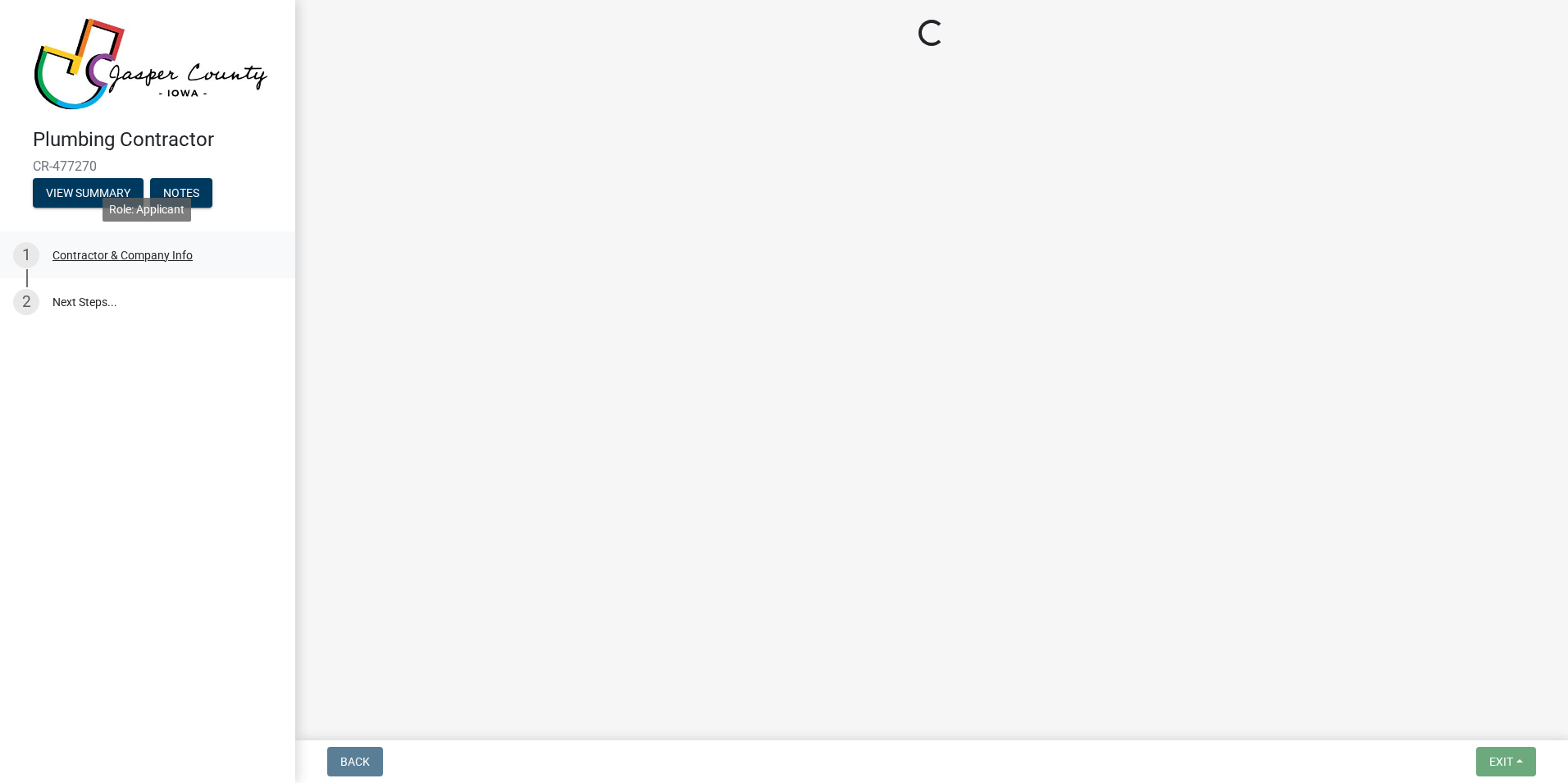
select select "IA"
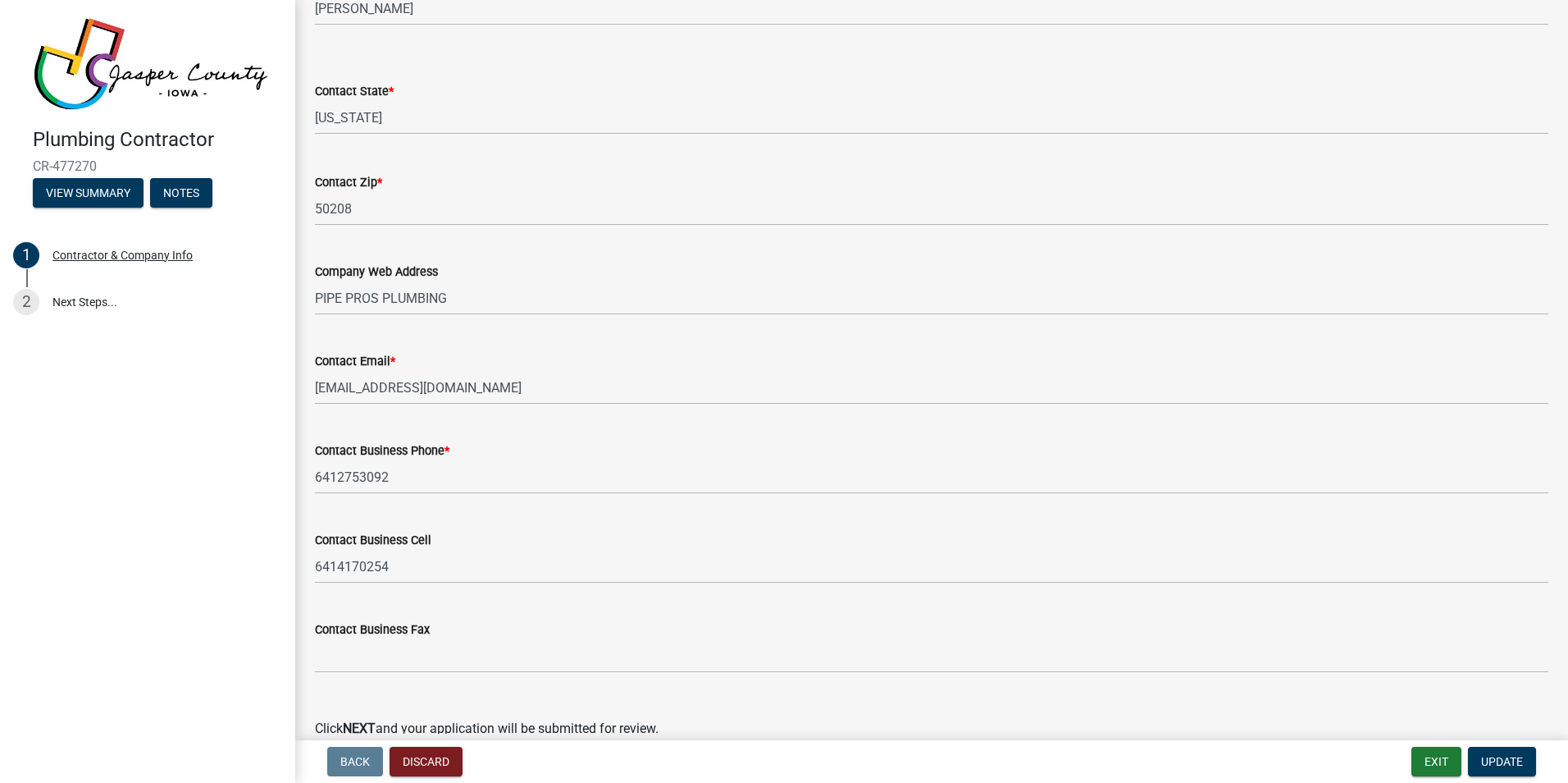
scroll to position [761, 0]
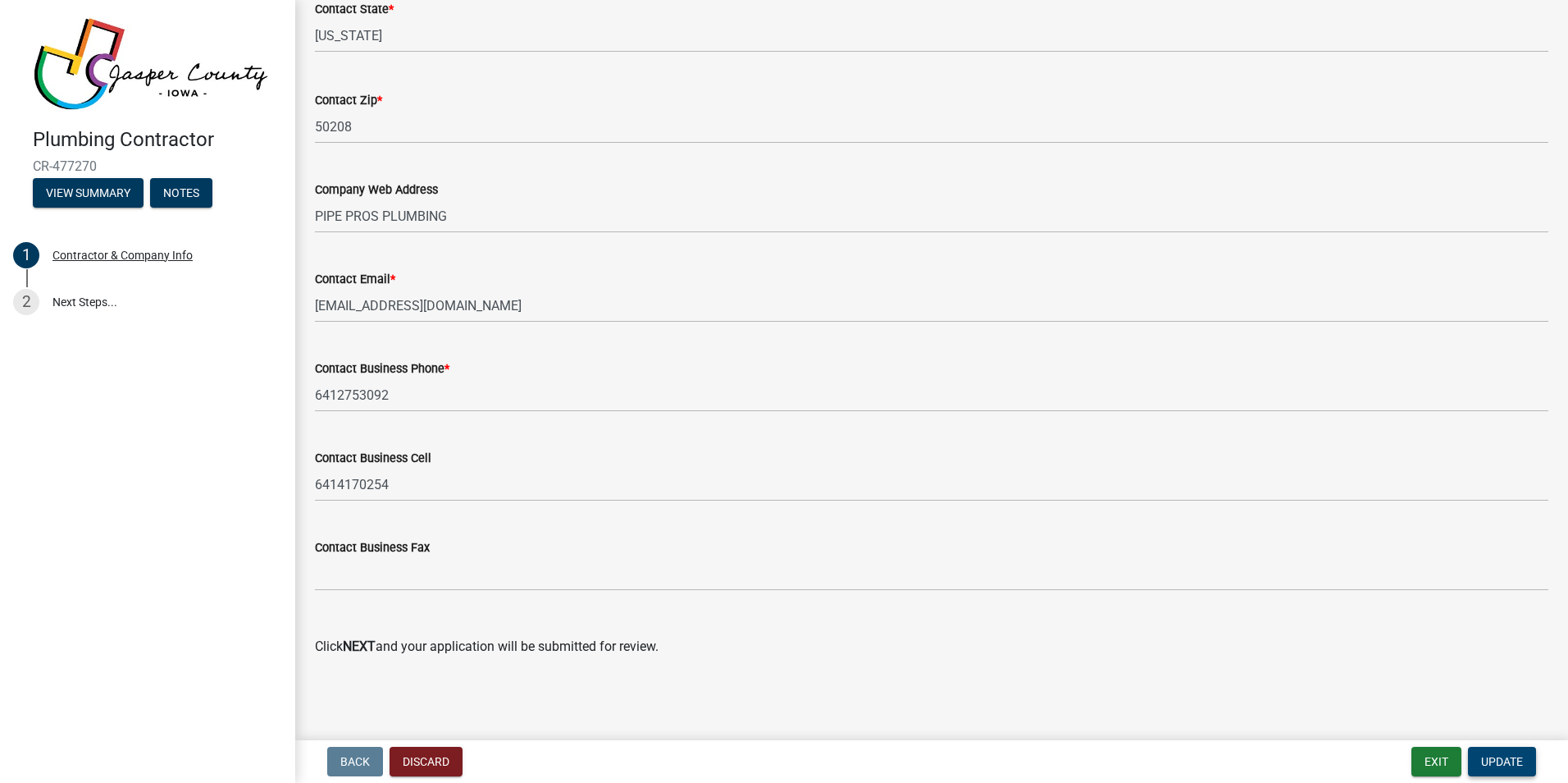
click at [1492, 762] on span "Update" at bounding box center [1502, 761] width 42 height 13
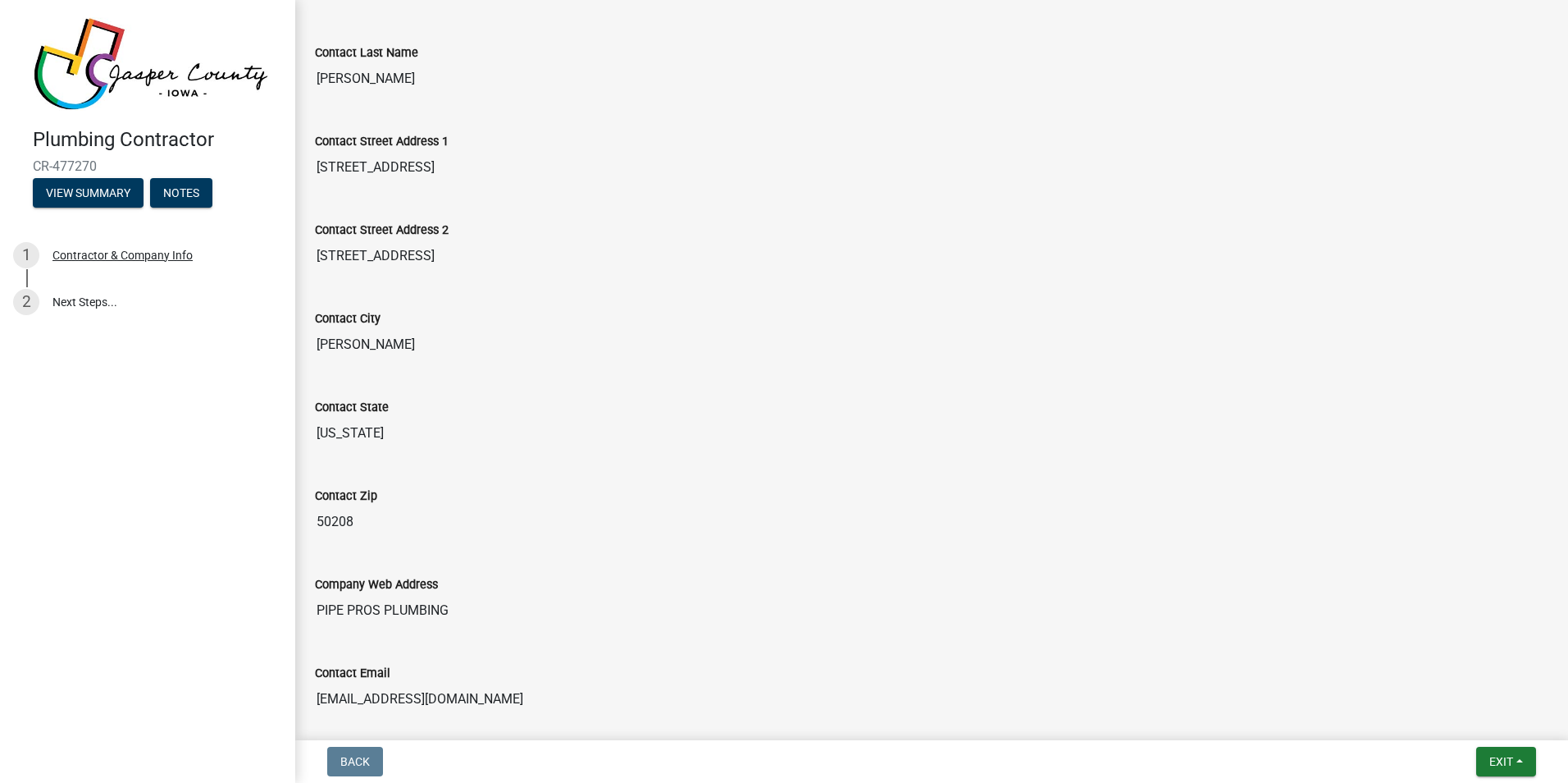
scroll to position [0, 0]
